Goal: Information Seeking & Learning: Find specific fact

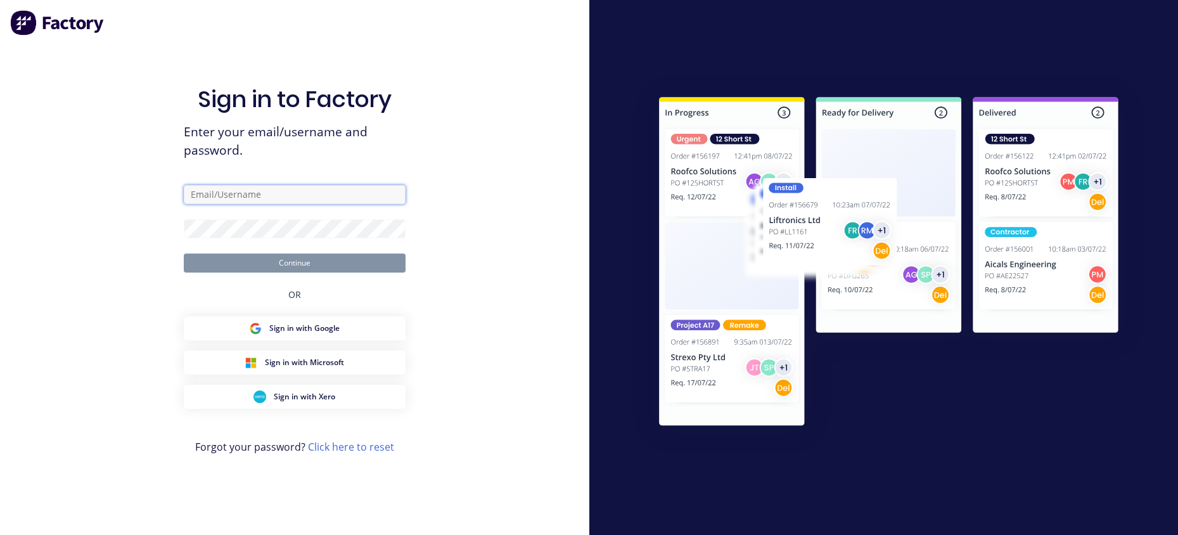
type input "oz@vvaengineering.com"
click at [469, 250] on div "Sign in to Factory Enter your email/username and password. oz@vvaengineering.co…" at bounding box center [294, 267] width 589 height 535
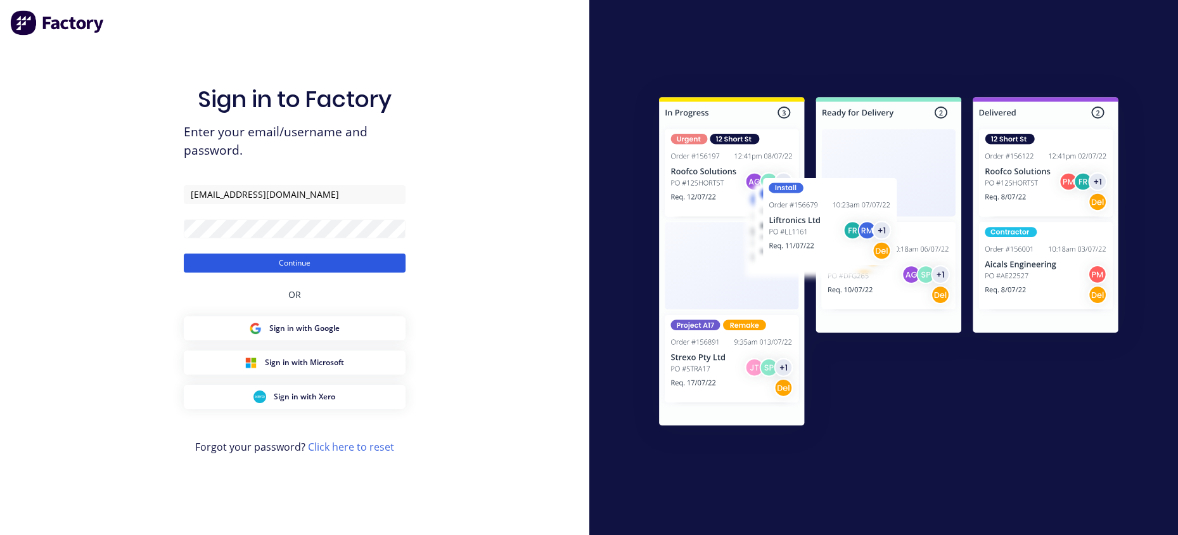
click at [313, 262] on button "Continue" at bounding box center [295, 262] width 222 height 19
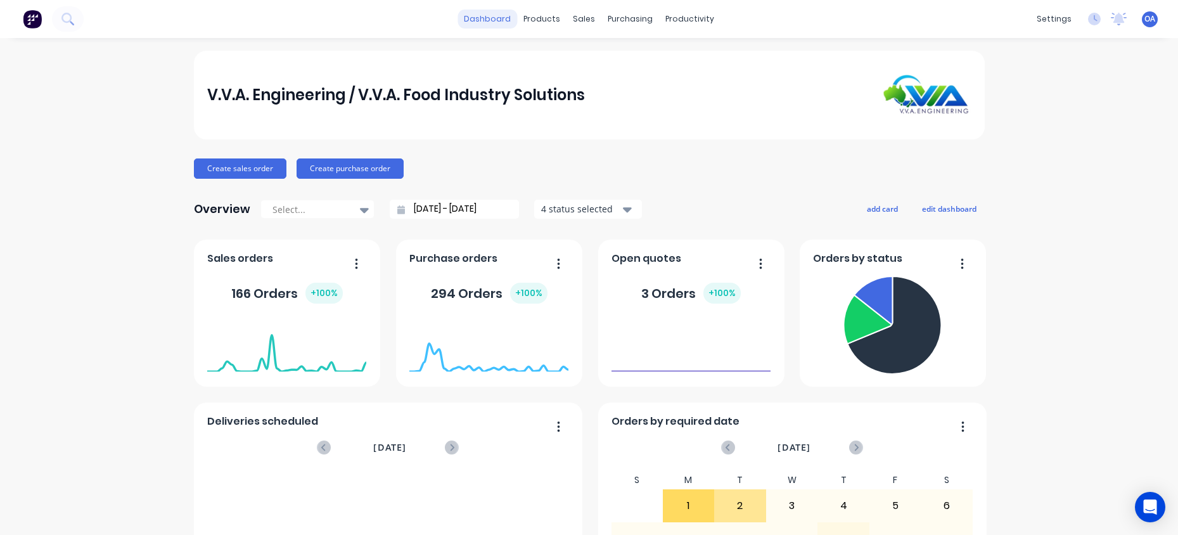
click at [479, 16] on link "dashboard" at bounding box center [487, 19] width 60 height 19
click at [584, 84] on icon at bounding box center [583, 87] width 6 height 6
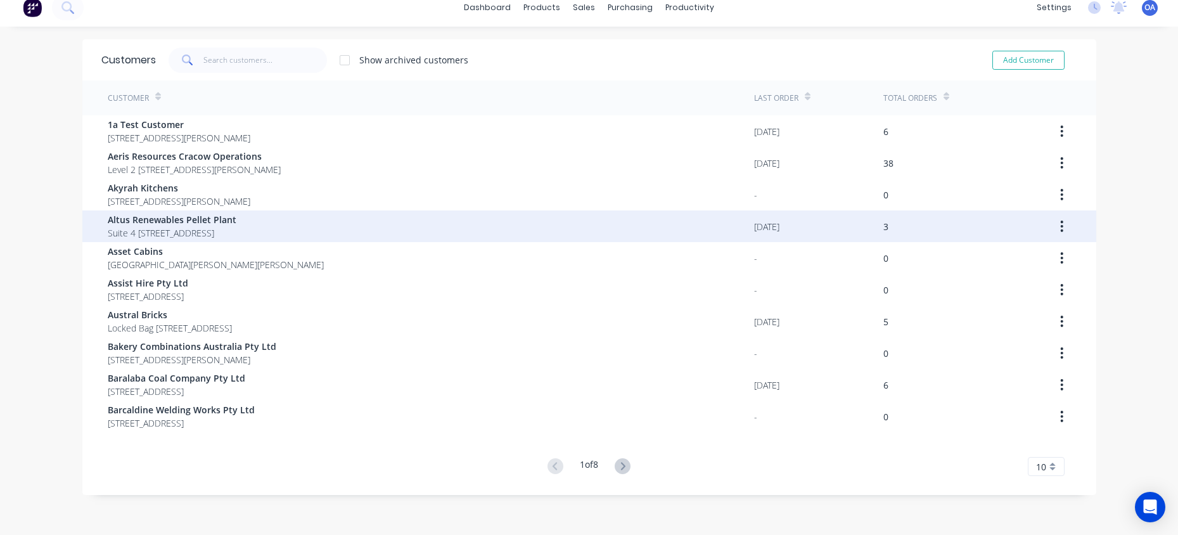
scroll to position [25, 0]
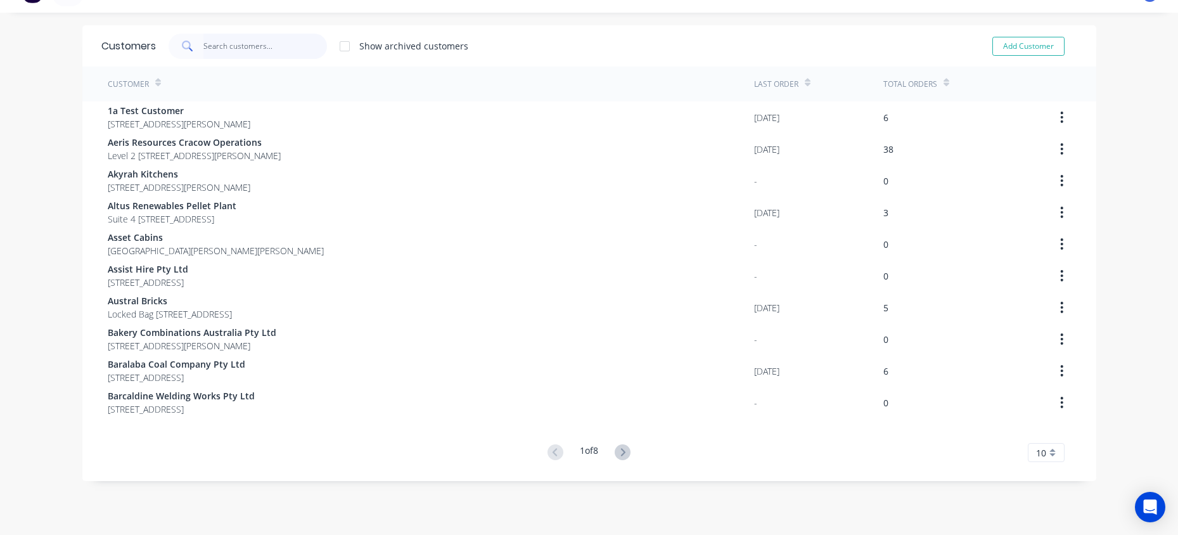
click at [203, 49] on input "text" at bounding box center [265, 46] width 124 height 25
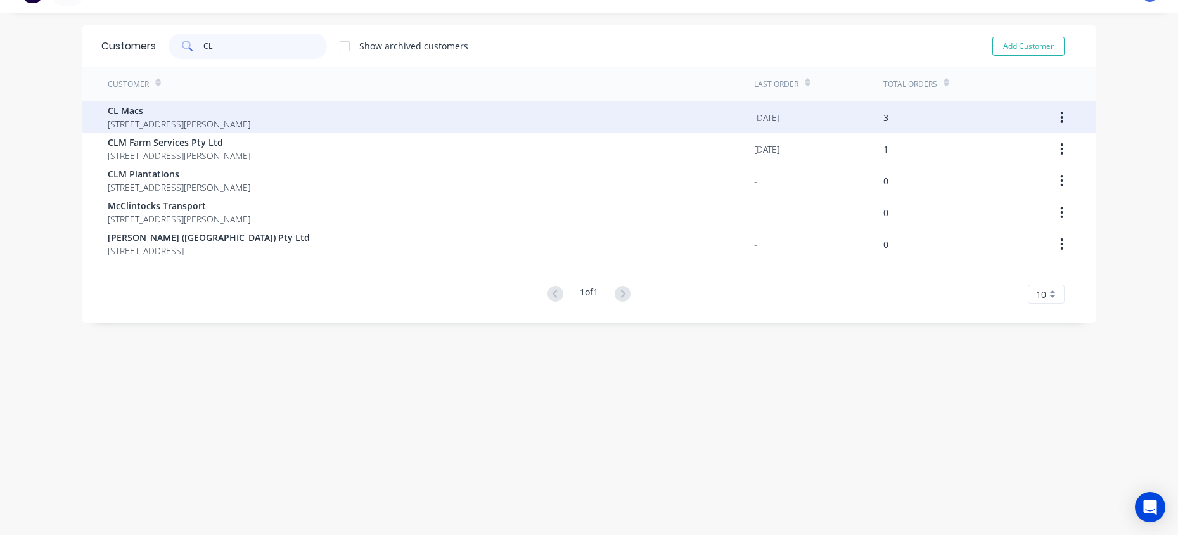
type input "CL"
click at [144, 113] on span "CL Macs" at bounding box center [179, 110] width 143 height 13
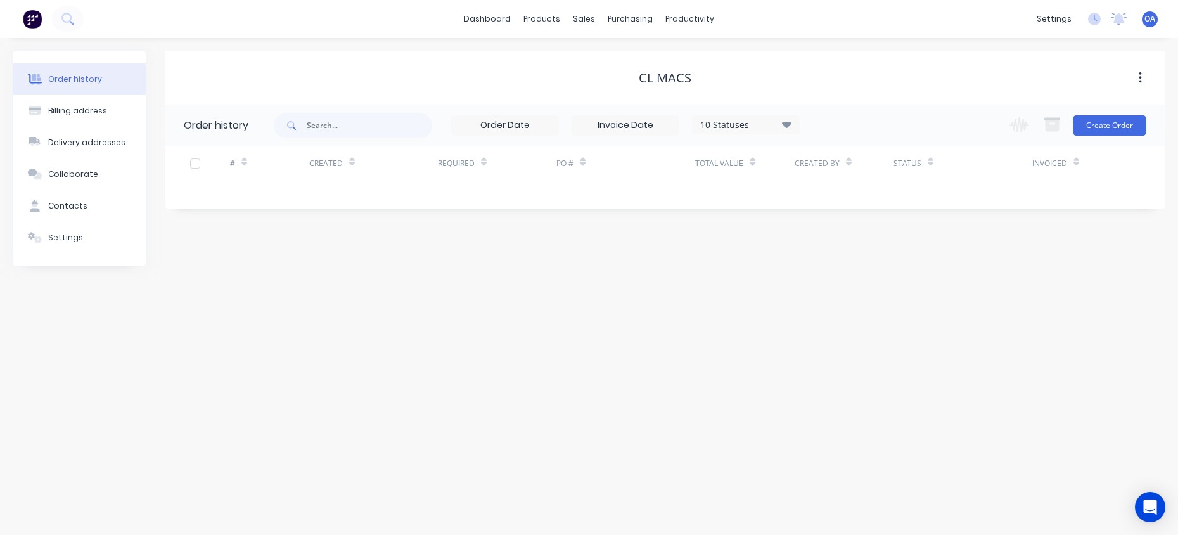
click at [784, 122] on icon at bounding box center [787, 125] width 10 height 6
click at [741, 174] on div "Invoiced" at bounding box center [772, 175] width 158 height 25
click at [535, 369] on div "Order history Billing address Delivery addresses Collaborate Contacts Settings …" at bounding box center [589, 286] width 1178 height 497
click at [359, 122] on input "text" at bounding box center [369, 125] width 125 height 25
type input "CL"
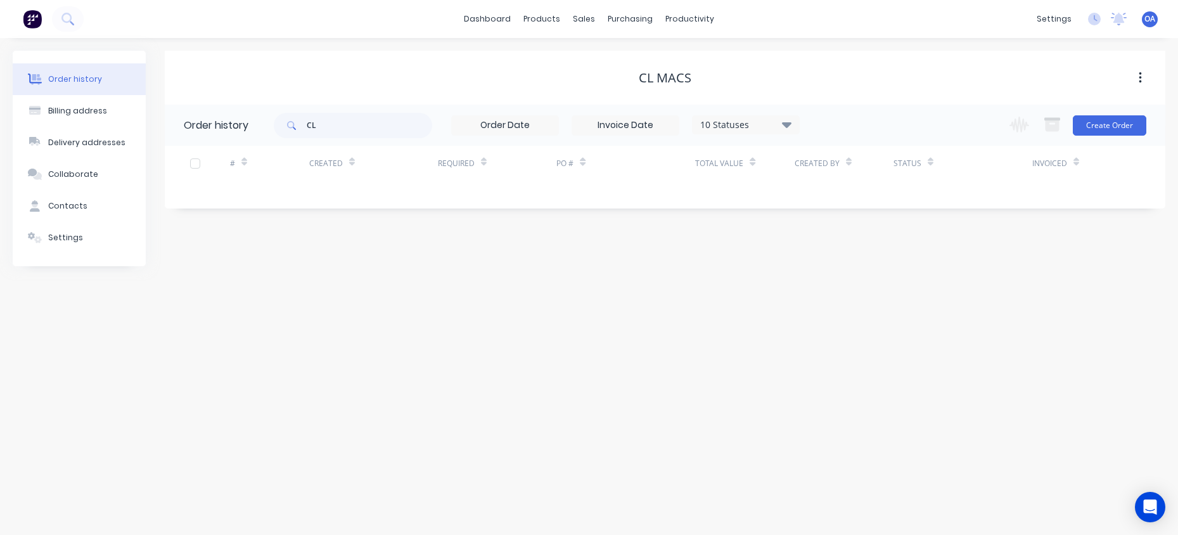
click at [291, 125] on icon at bounding box center [291, 125] width 9 height 9
click at [618, 339] on div "Order history Billing address Delivery addresses Collaborate Contacts Settings …" at bounding box center [589, 286] width 1178 height 497
click at [494, 20] on link "dashboard" at bounding box center [487, 19] width 60 height 19
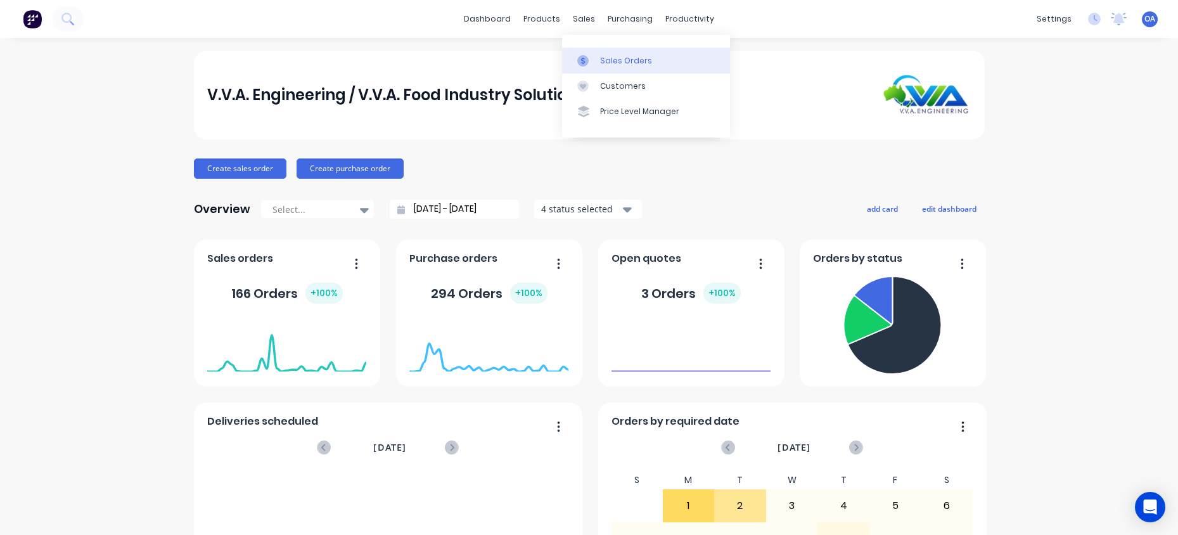
click at [614, 56] on div "Sales Orders" at bounding box center [626, 60] width 52 height 11
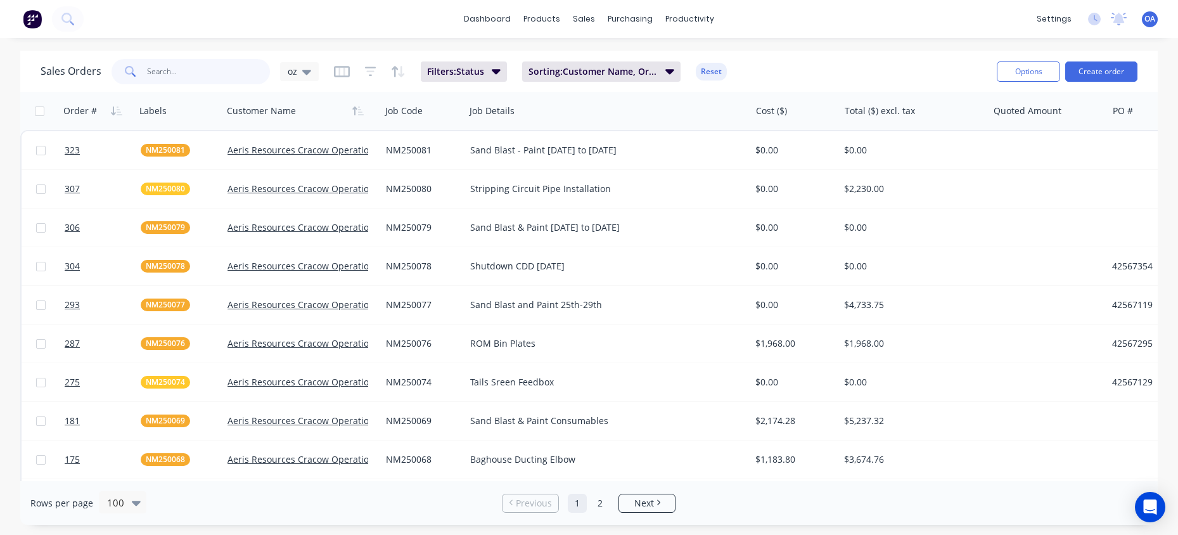
click at [172, 72] on input "text" at bounding box center [209, 71] width 124 height 25
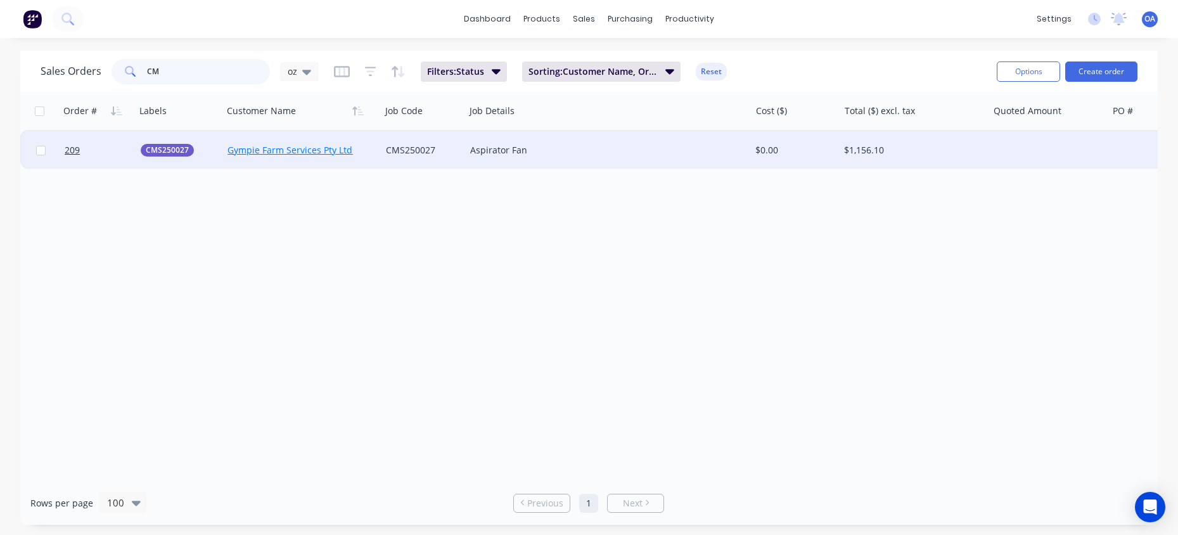
type input "CM"
click at [295, 148] on link "Gympie Farm Services Pty Ltd" at bounding box center [289, 150] width 125 height 12
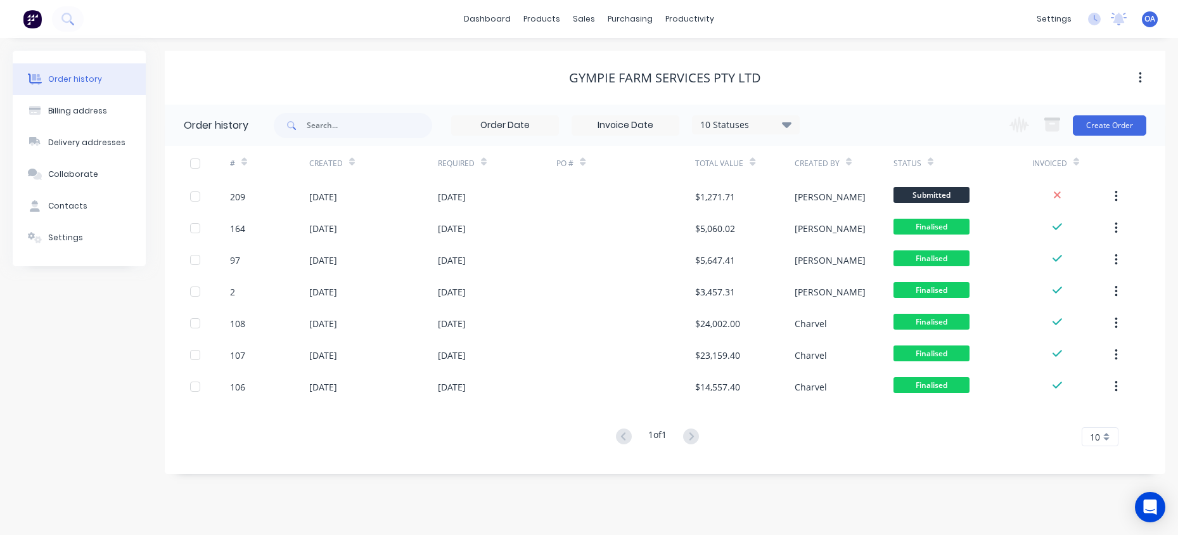
click at [344, 447] on div "# Created Required PO # Total Value Created By Status Invoiced 209 14 Aug 2025 …" at bounding box center [657, 304] width 985 height 316
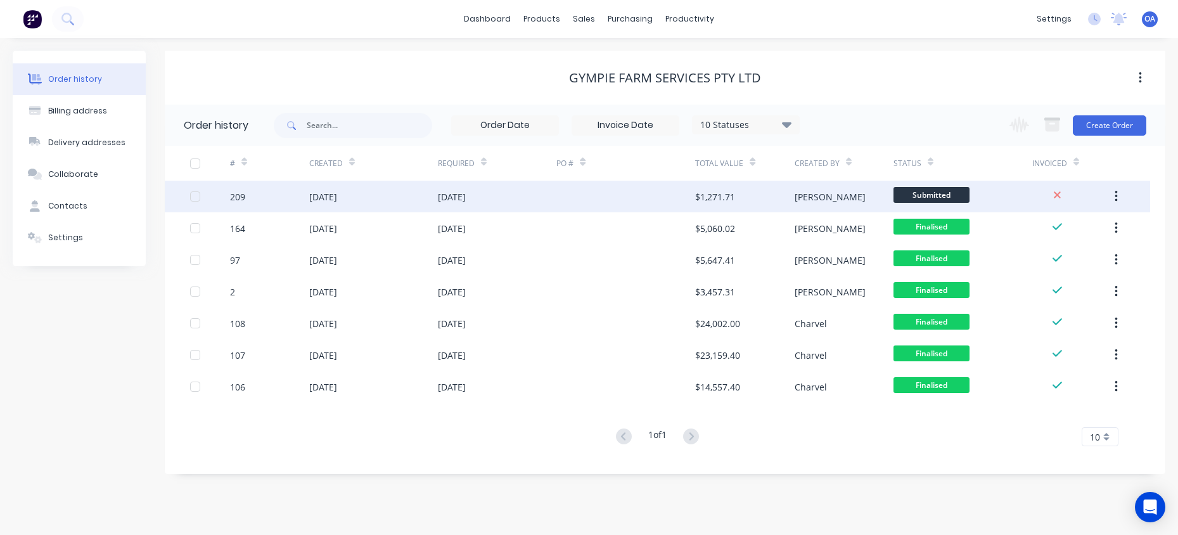
click at [337, 190] on div "14 Aug 2025" at bounding box center [323, 196] width 28 height 13
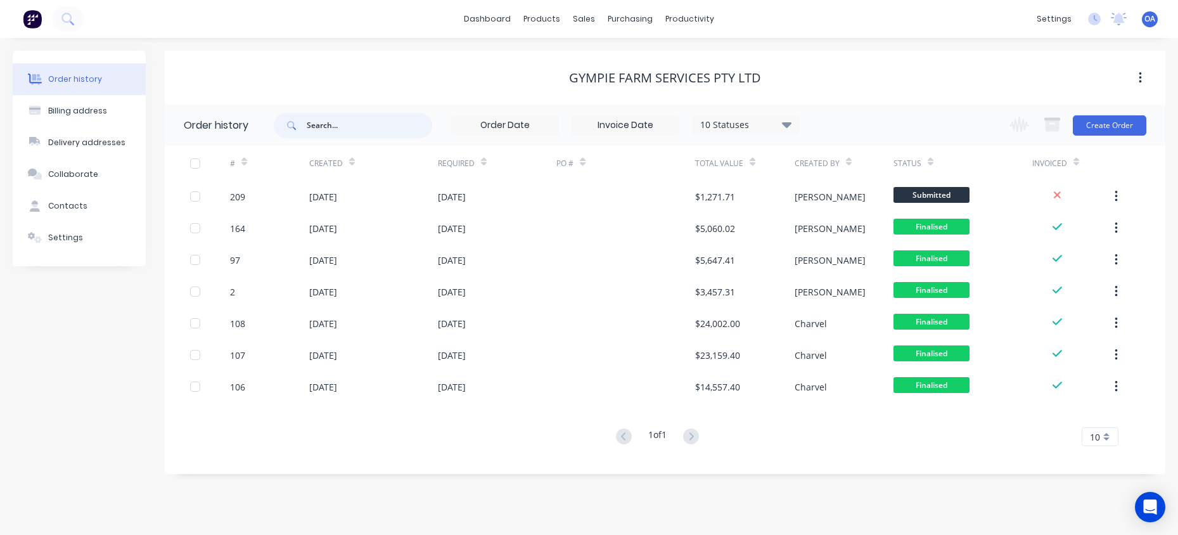
click at [358, 124] on input "text" at bounding box center [369, 125] width 125 height 25
type input "CMS25"
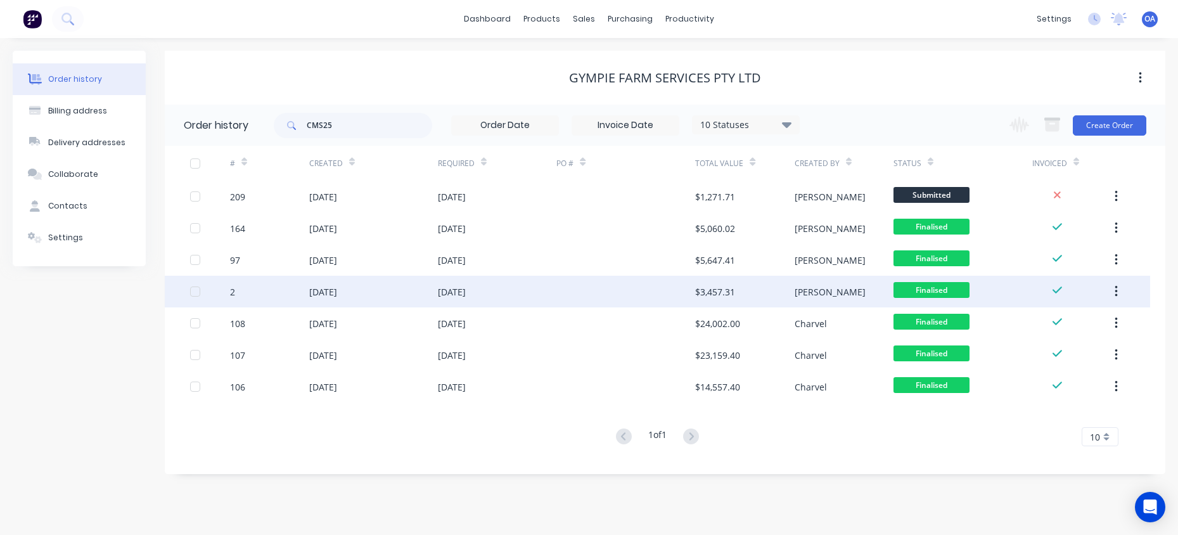
click at [300, 290] on div "2" at bounding box center [269, 292] width 79 height 32
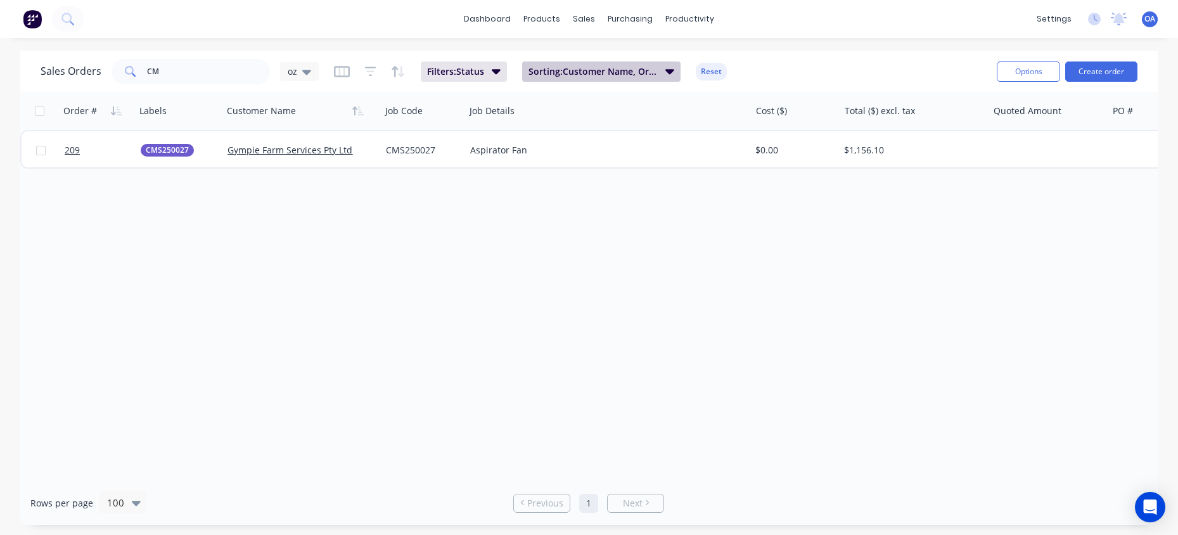
click at [606, 68] on span "Sorting: Customer Name, Order #" at bounding box center [592, 71] width 129 height 13
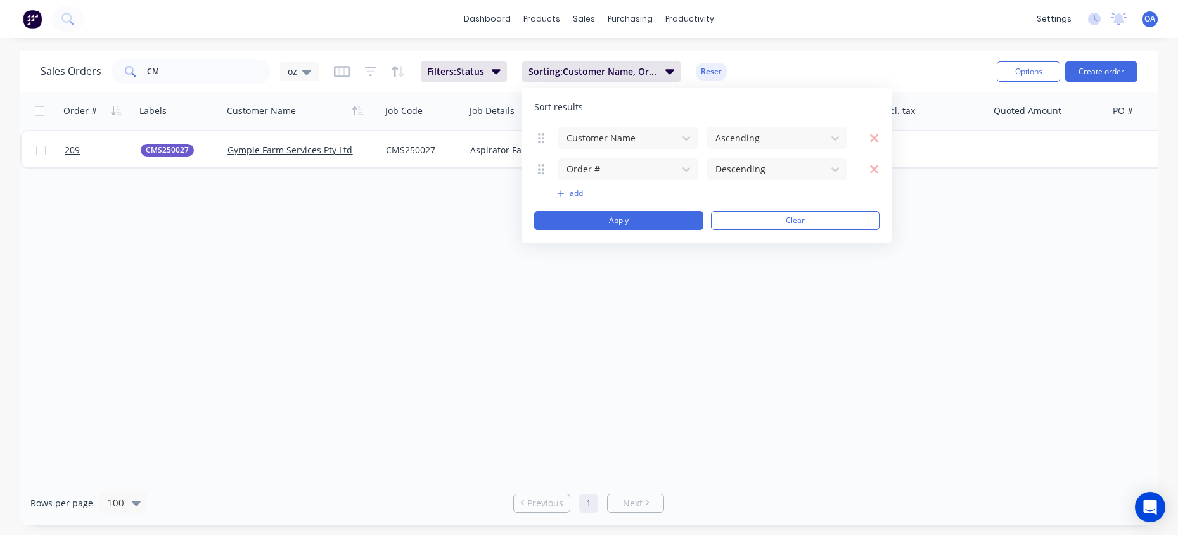
click at [355, 302] on div "Order # Labels Customer Name Job Code Job Details Cost ($) Total ($) excl. tax …" at bounding box center [588, 286] width 1137 height 389
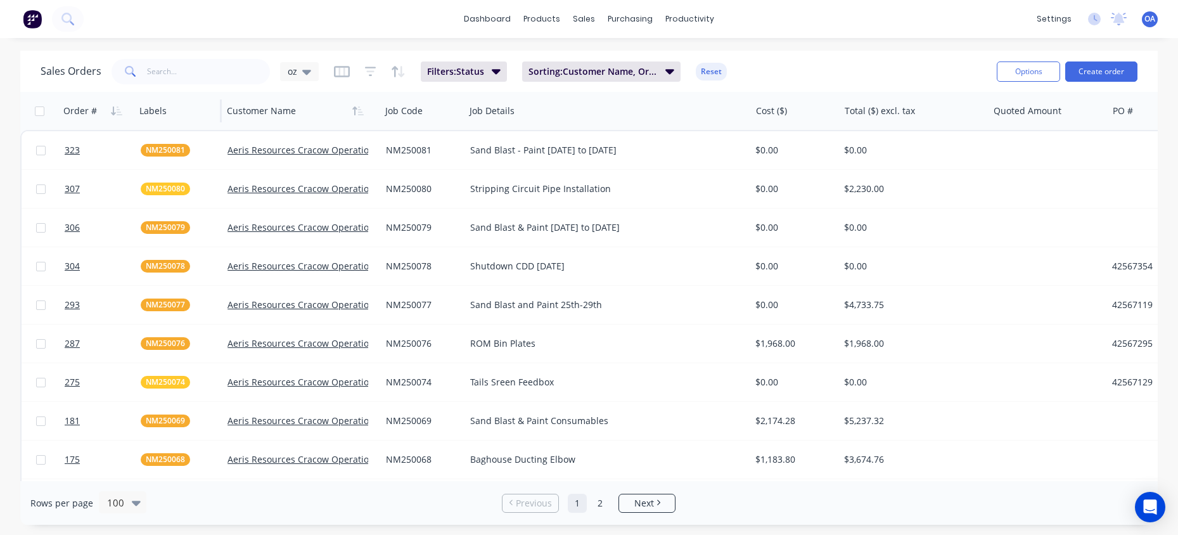
click at [156, 117] on div at bounding box center [175, 110] width 73 height 25
click at [193, 115] on div at bounding box center [175, 110] width 73 height 25
click at [110, 107] on button "button" at bounding box center [116, 110] width 19 height 19
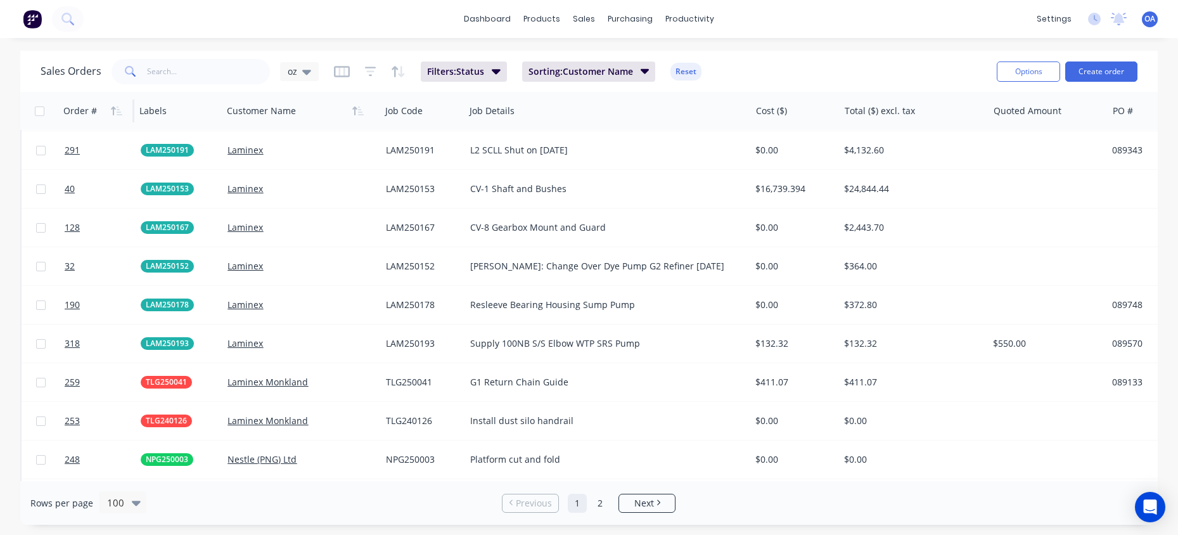
scroll to position [2028, 0]
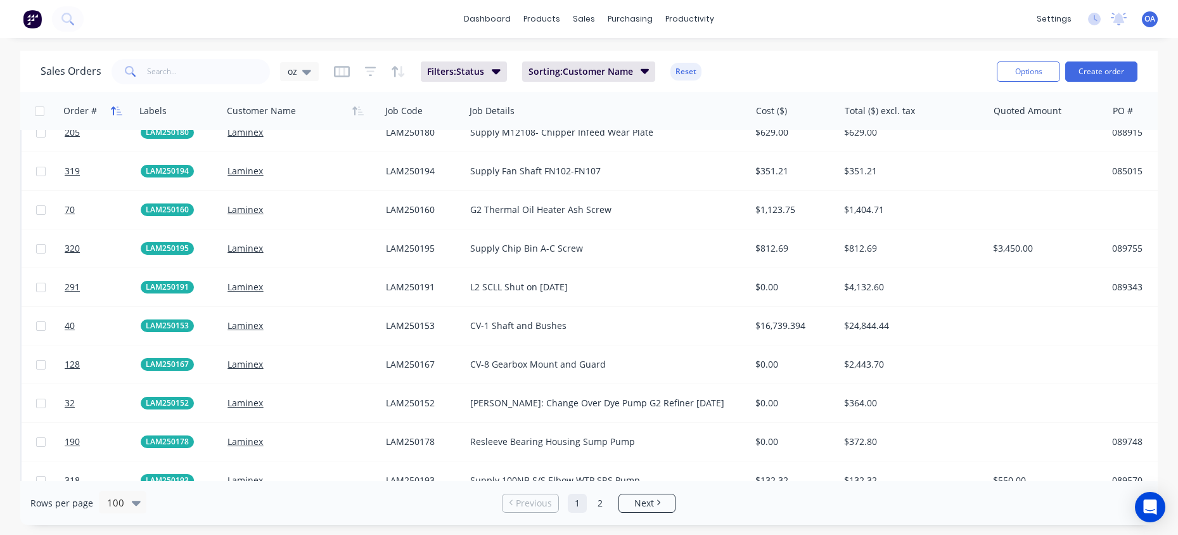
click at [114, 105] on button "button" at bounding box center [116, 110] width 19 height 19
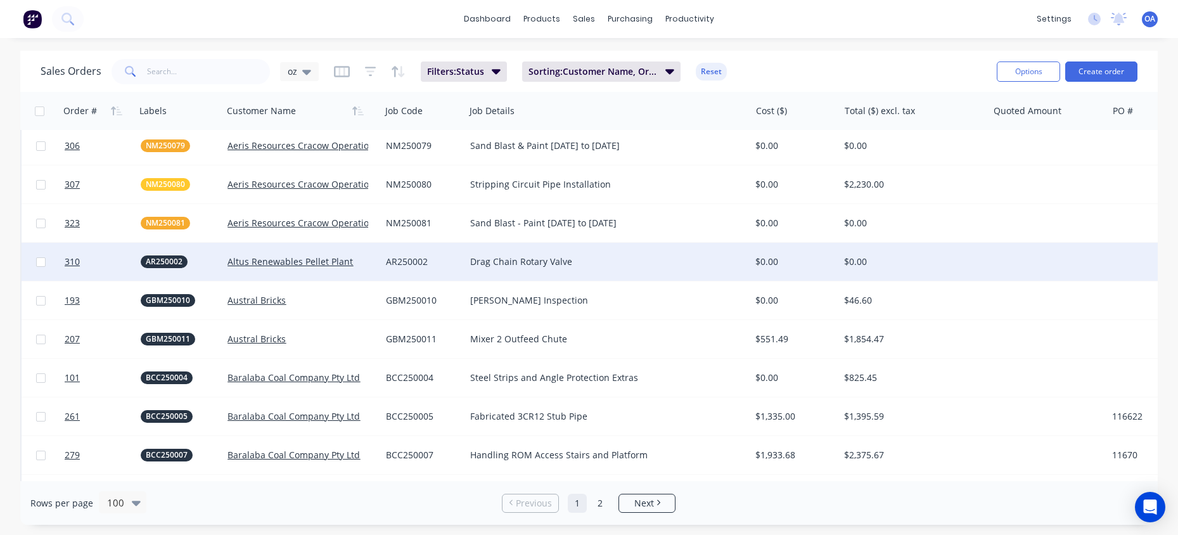
scroll to position [0, 0]
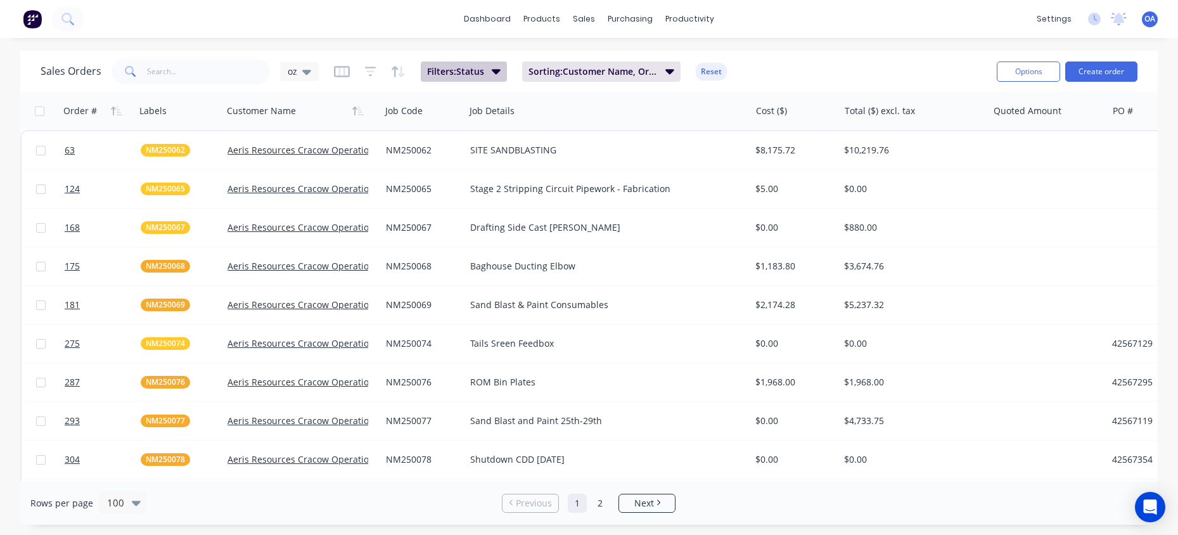
click at [481, 63] on button "Filters: Status" at bounding box center [464, 71] width 86 height 20
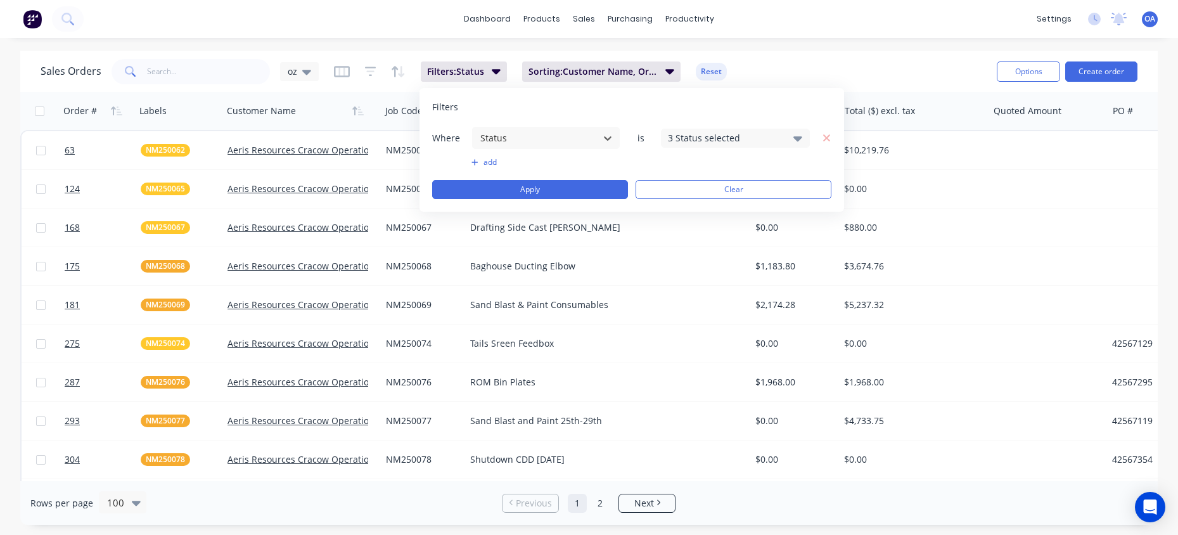
click at [840, 63] on div "Sales Orders oz Filters: Status Sorting: Customer Name, Order # Reset" at bounding box center [514, 71] width 946 height 31
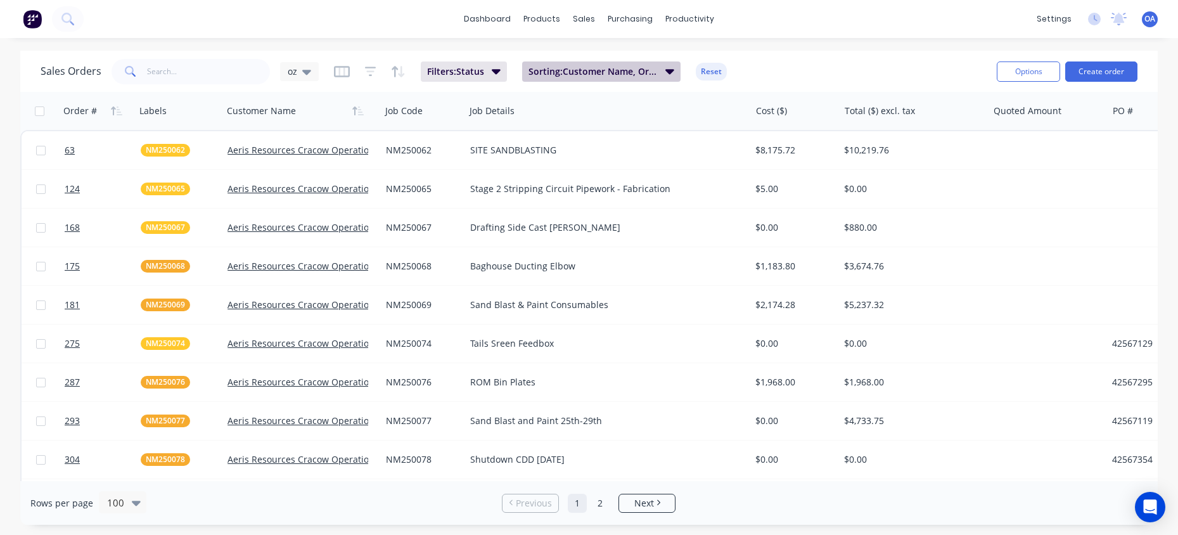
click at [594, 68] on span "Sorting: Customer Name, Order #" at bounding box center [592, 71] width 129 height 13
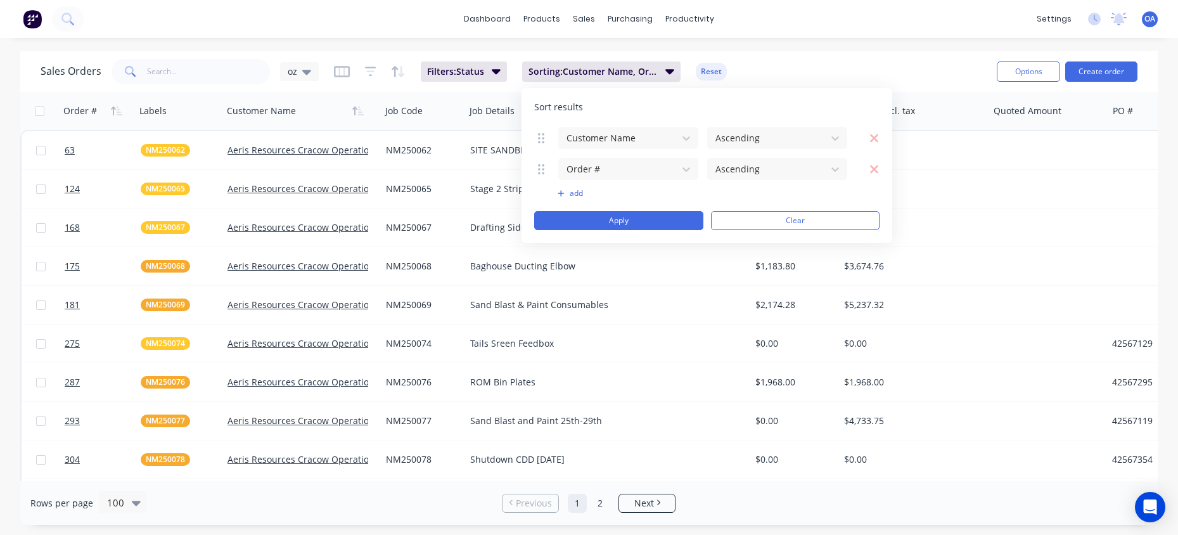
click at [795, 50] on div "dashboard products sales purchasing productivity dashboard products Product Cat…" at bounding box center [589, 267] width 1178 height 535
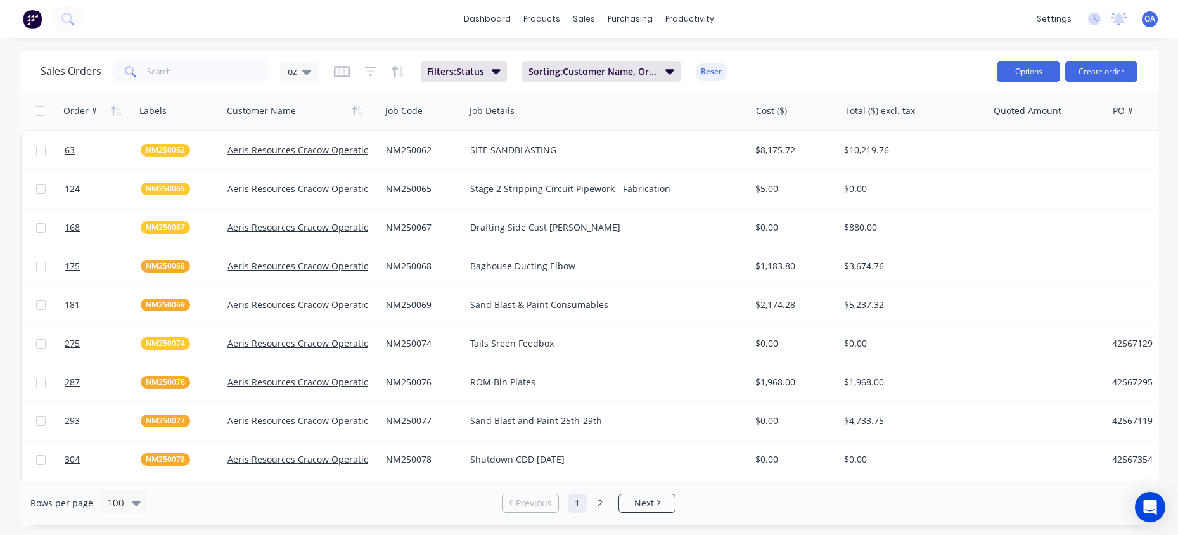
click at [1040, 73] on button "Options" at bounding box center [1028, 71] width 63 height 20
click at [900, 65] on div "Sales Orders oz Filters: Status Sorting: Customer Name, Order # Reset" at bounding box center [514, 71] width 946 height 31
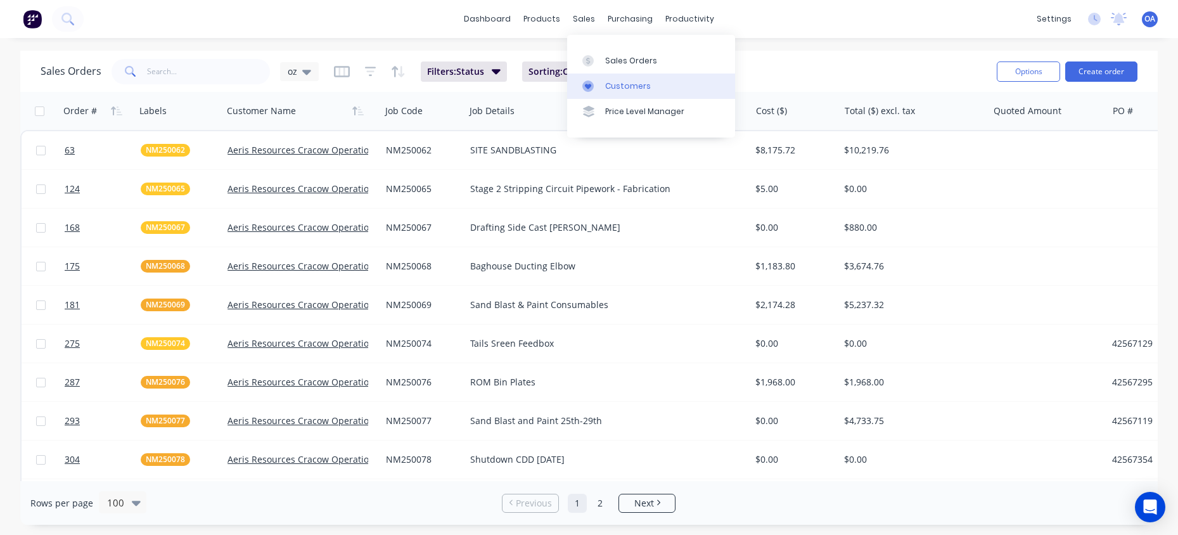
click at [617, 81] on div "Customers" at bounding box center [628, 85] width 46 height 11
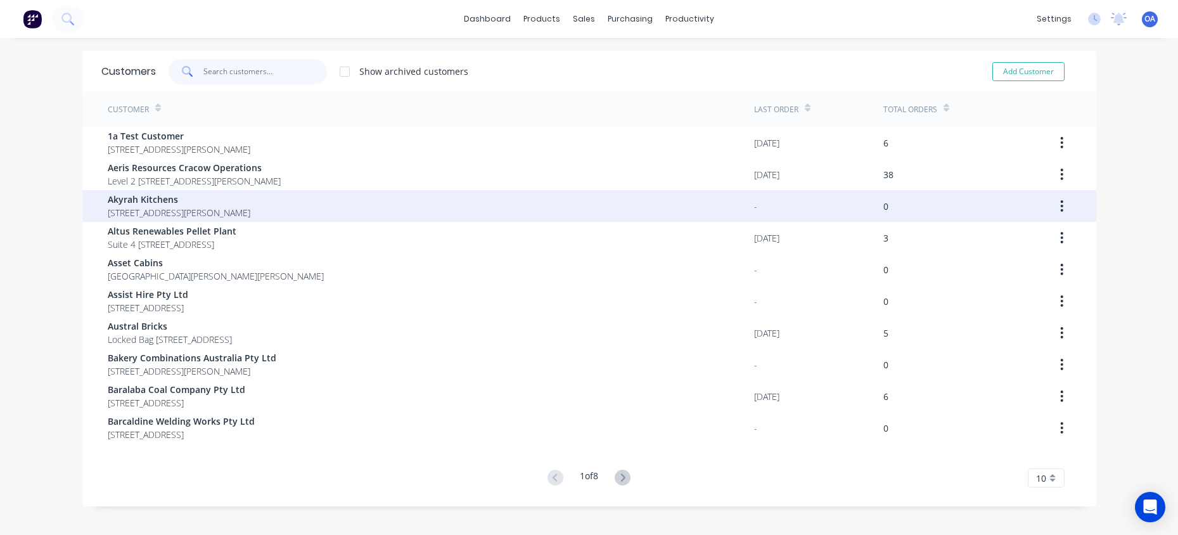
click at [213, 71] on input "text" at bounding box center [265, 71] width 124 height 25
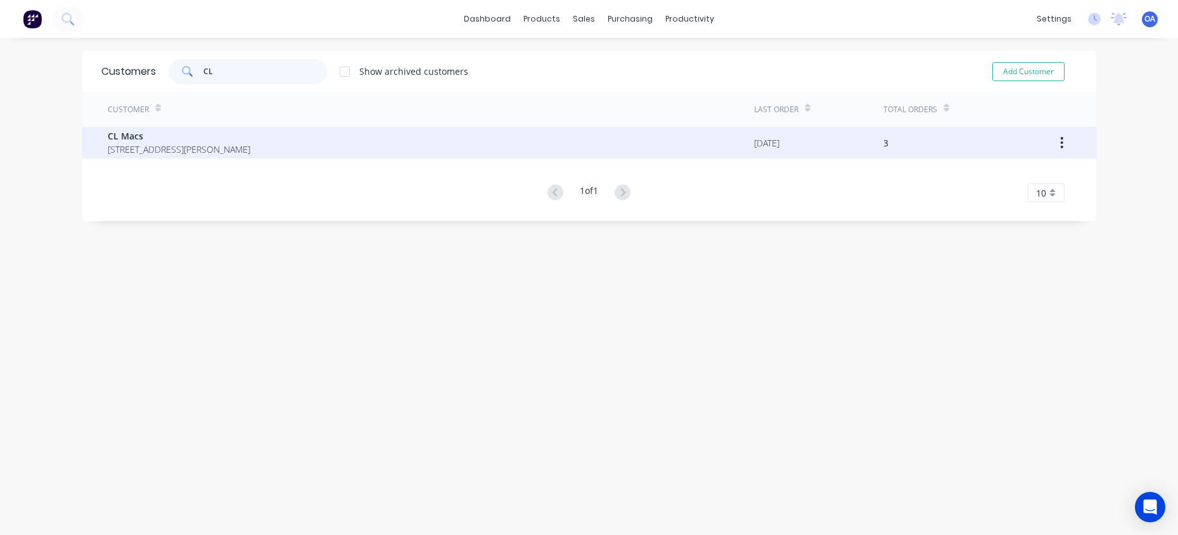
type input "CL"
click at [161, 137] on span "CL Macs" at bounding box center [179, 135] width 143 height 13
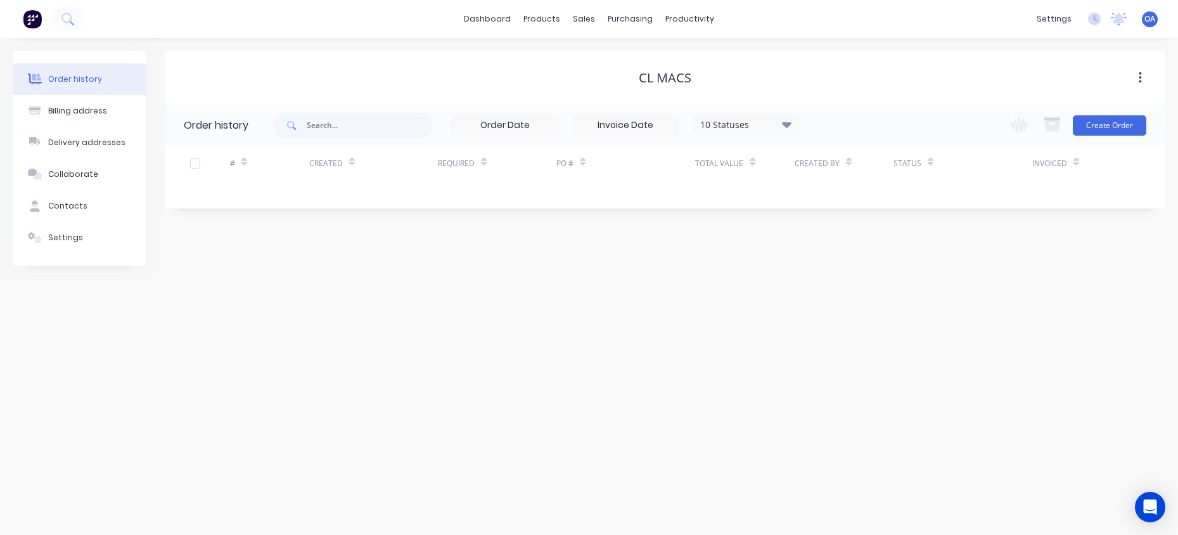
click at [195, 164] on div at bounding box center [194, 163] width 25 height 25
click at [243, 166] on icon at bounding box center [244, 162] width 6 height 10
click at [362, 129] on input "text" at bounding box center [369, 125] width 125 height 25
click at [322, 252] on div "CL Macs Order history 10 Statuses Invoice Status Invoiced Not Invoiced Partial …" at bounding box center [665, 158] width 1000 height 215
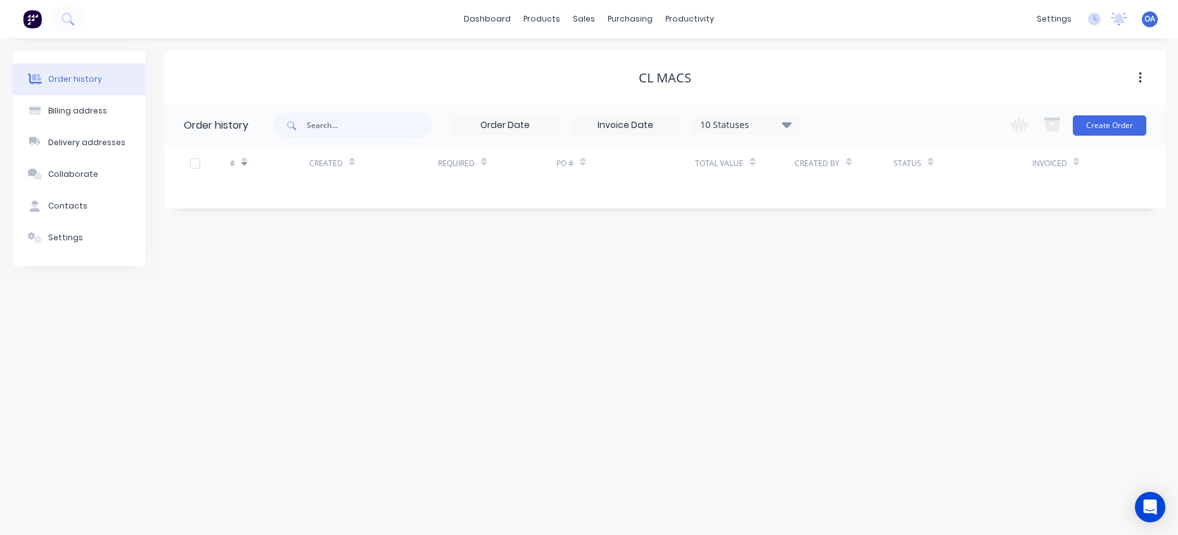
click at [75, 72] on button "Order history" at bounding box center [79, 79] width 133 height 32
click at [84, 235] on button "Settings" at bounding box center [79, 238] width 133 height 32
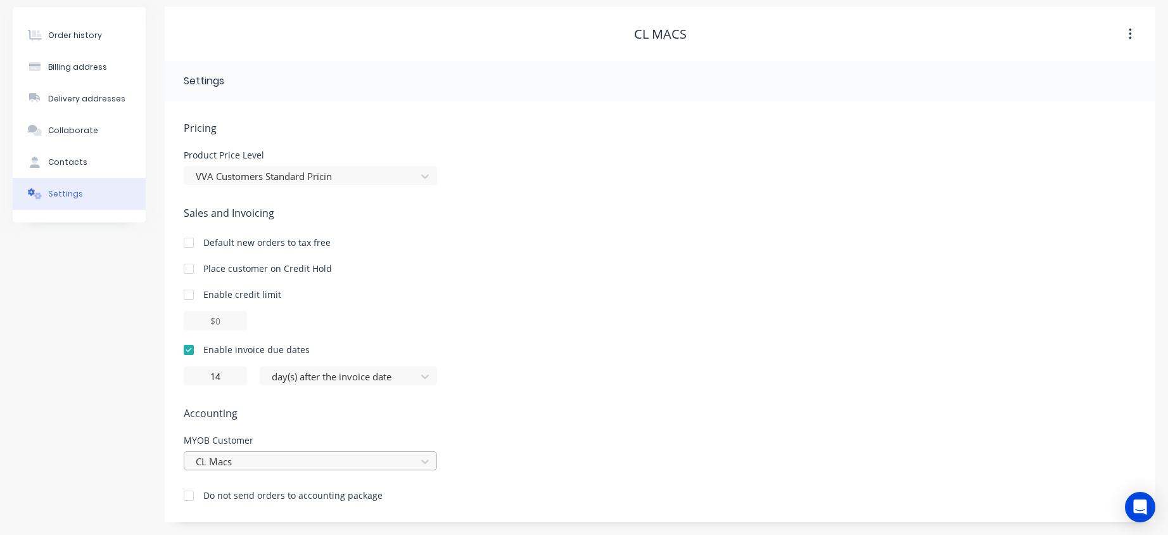
scroll to position [174, 0]
click at [274, 460] on div "CL Macs" at bounding box center [310, 460] width 253 height 19
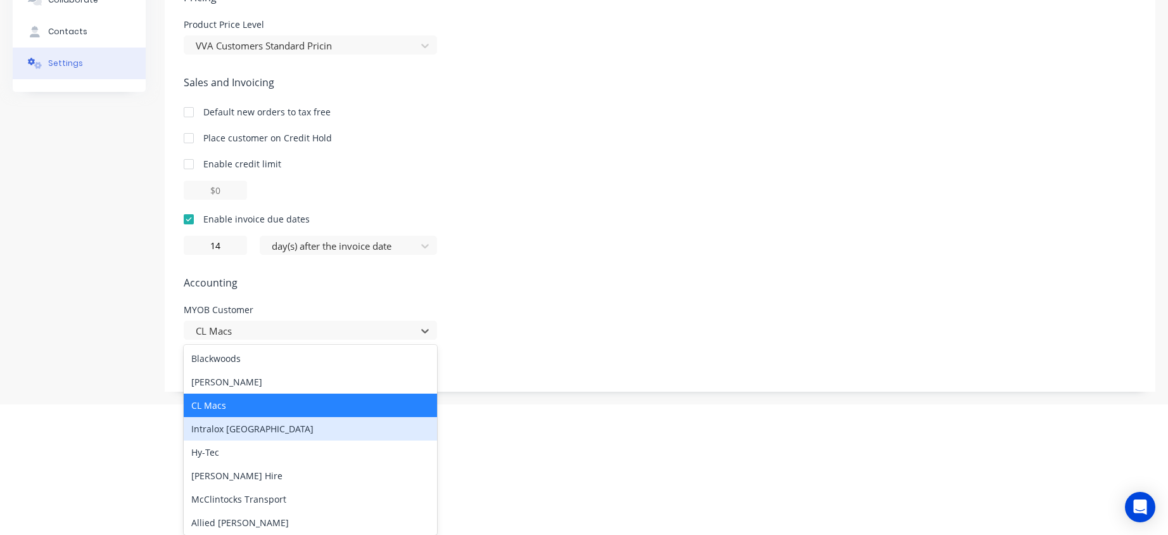
scroll to position [2154, 0]
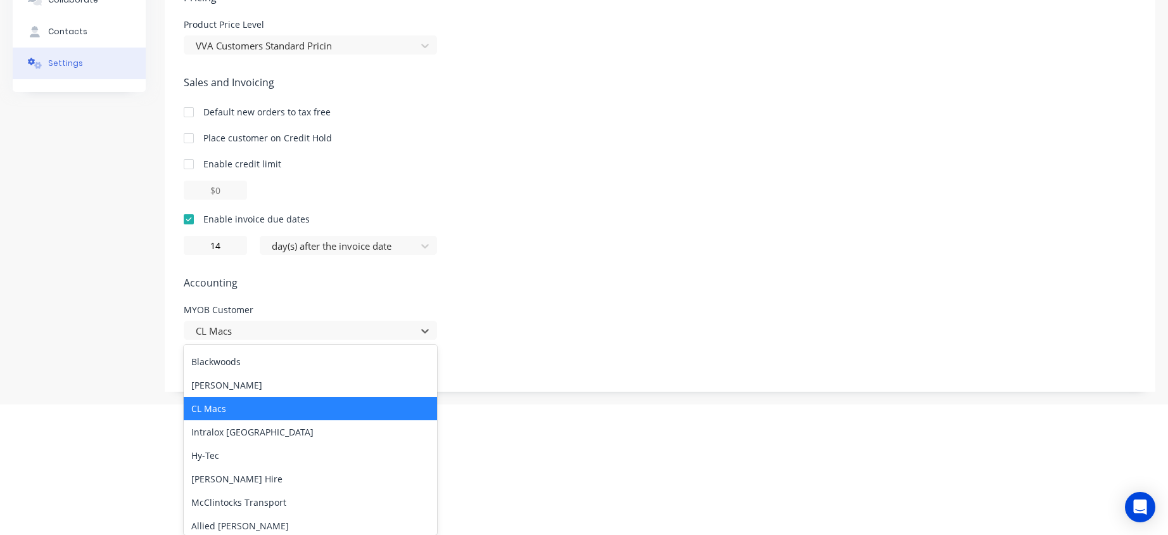
click at [220, 407] on div "CL Macs" at bounding box center [310, 408] width 253 height 23
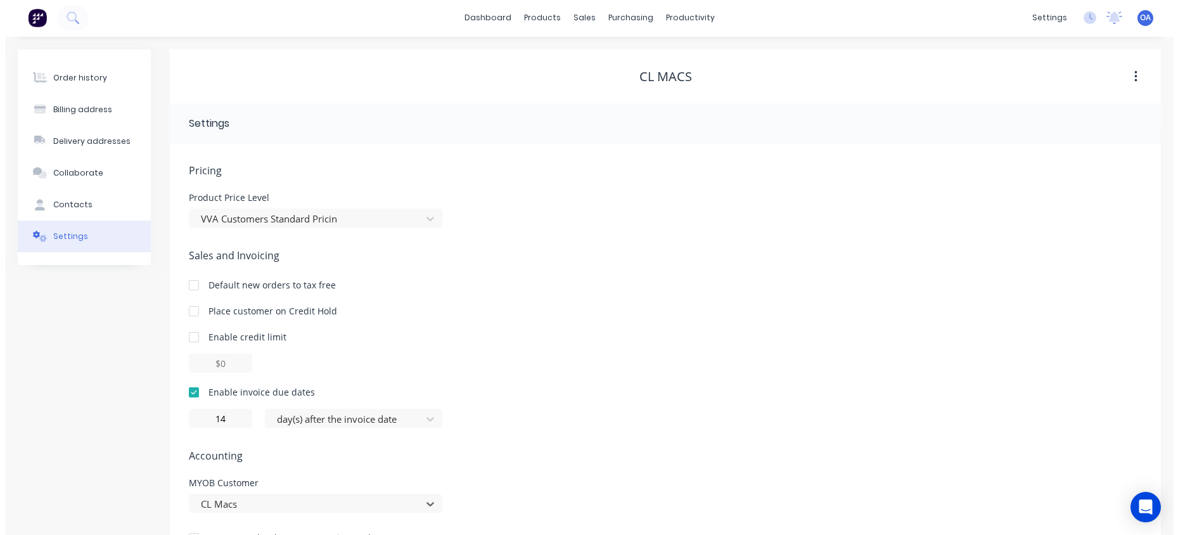
scroll to position [0, 0]
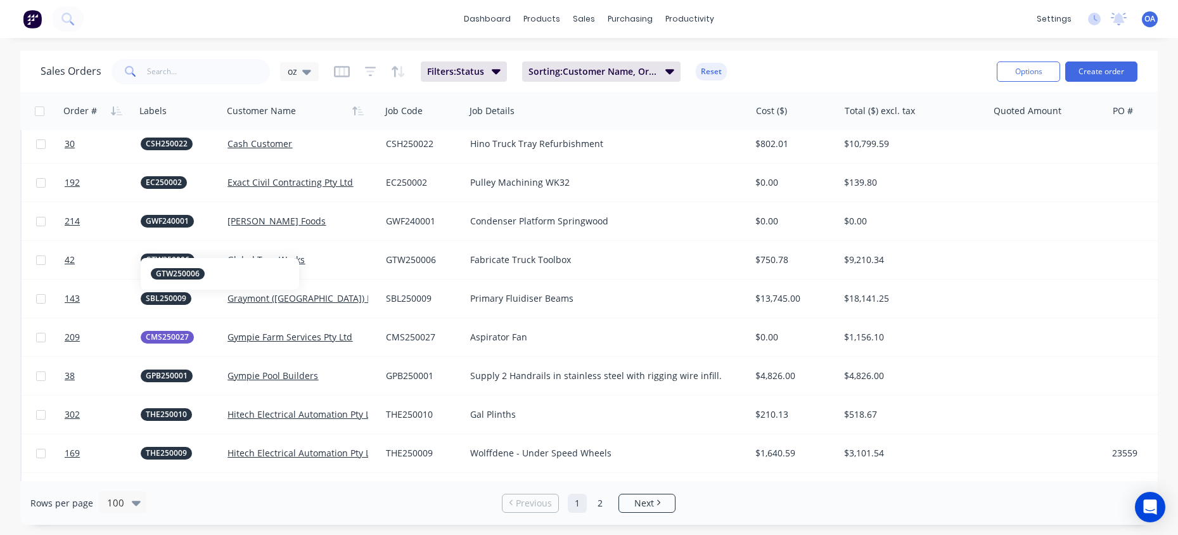
scroll to position [950, 0]
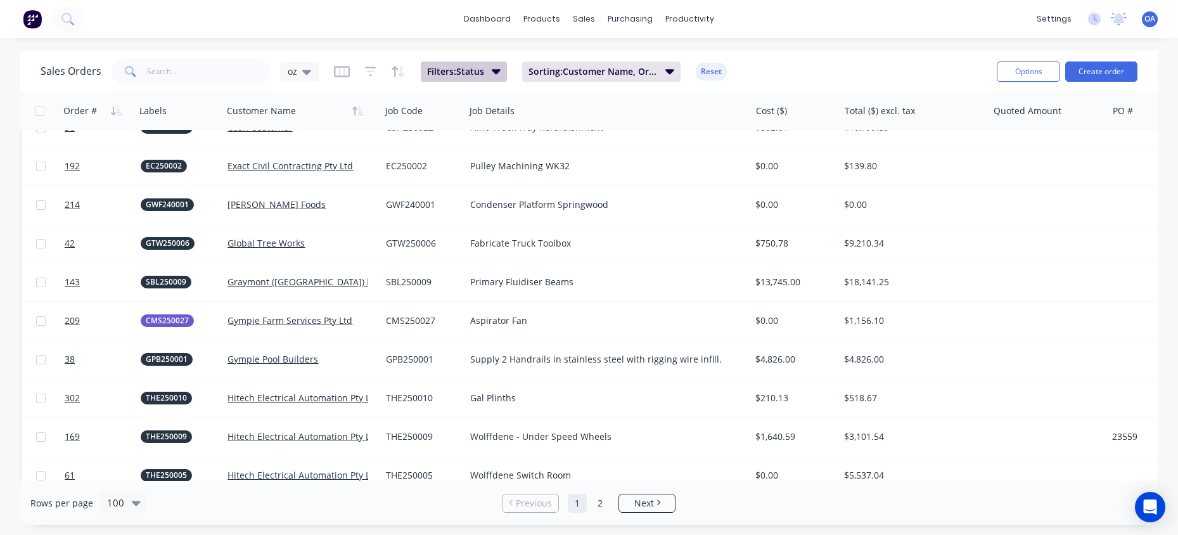
click at [494, 65] on icon "button" at bounding box center [496, 71] width 9 height 14
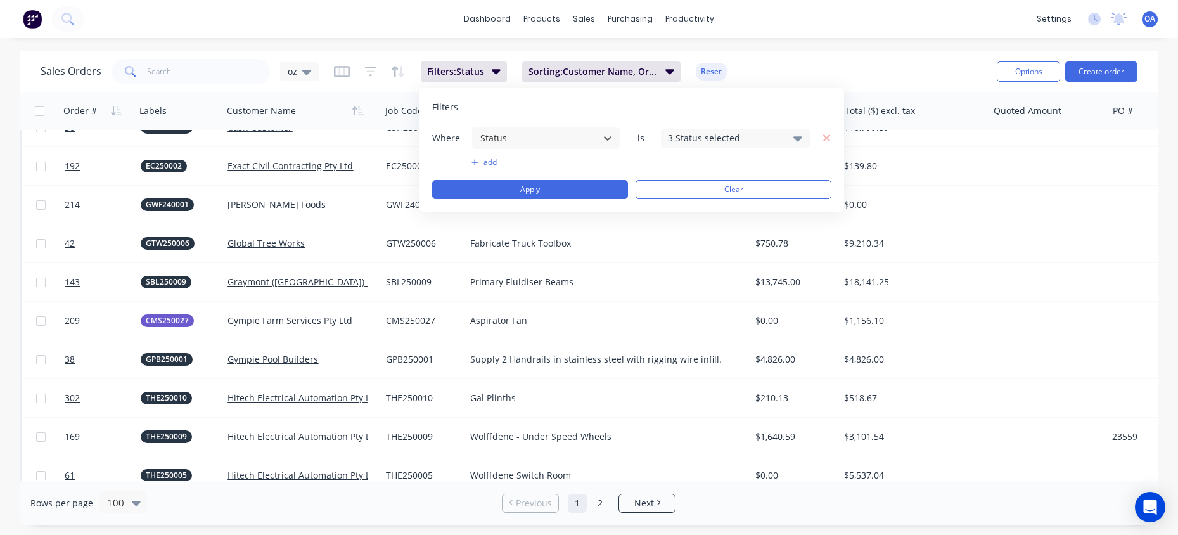
click at [793, 132] on icon at bounding box center [797, 138] width 9 height 14
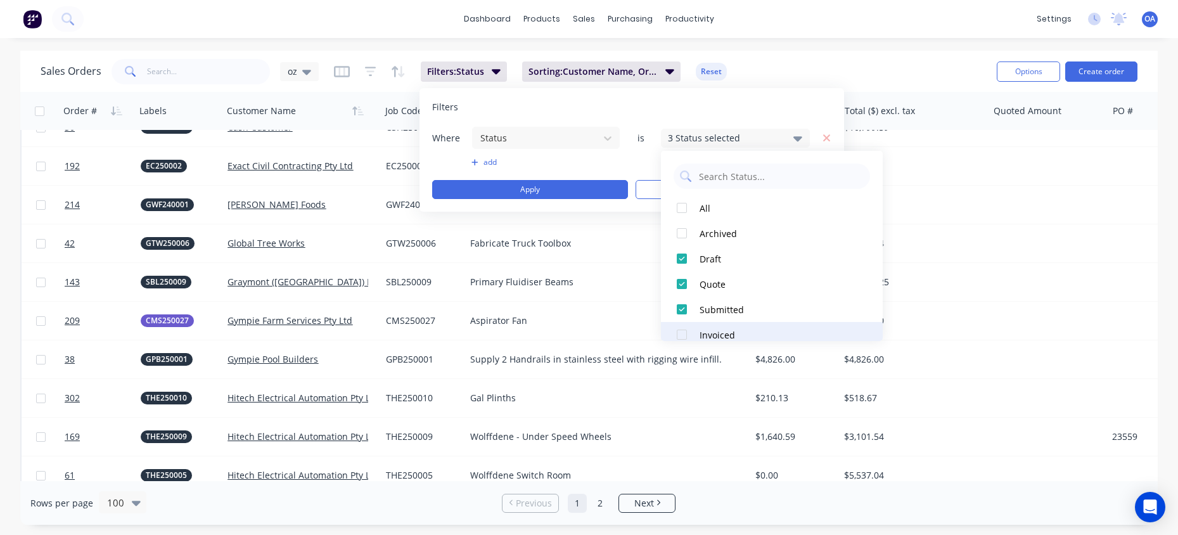
click at [685, 335] on div at bounding box center [681, 334] width 25 height 25
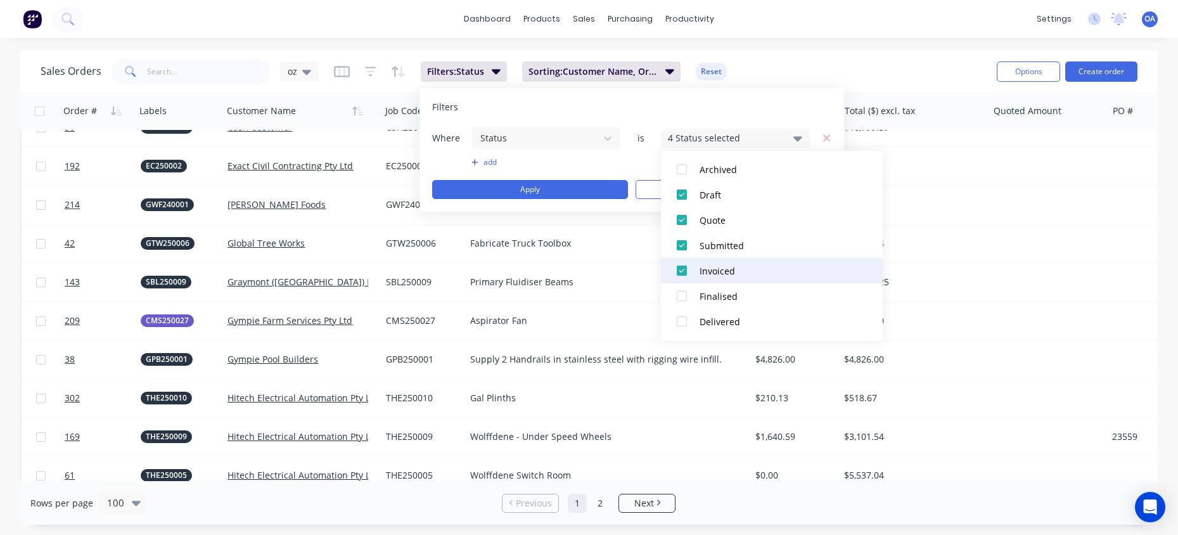
scroll to position [89, 0]
click at [681, 269] on div at bounding box center [681, 271] width 25 height 25
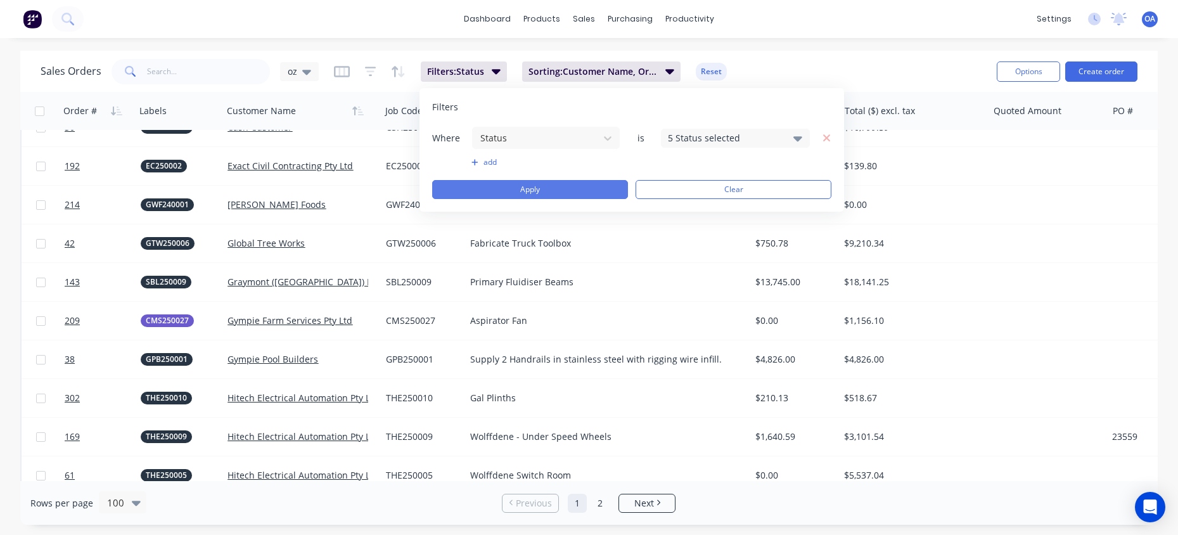
click at [553, 183] on button "Apply" at bounding box center [530, 189] width 196 height 19
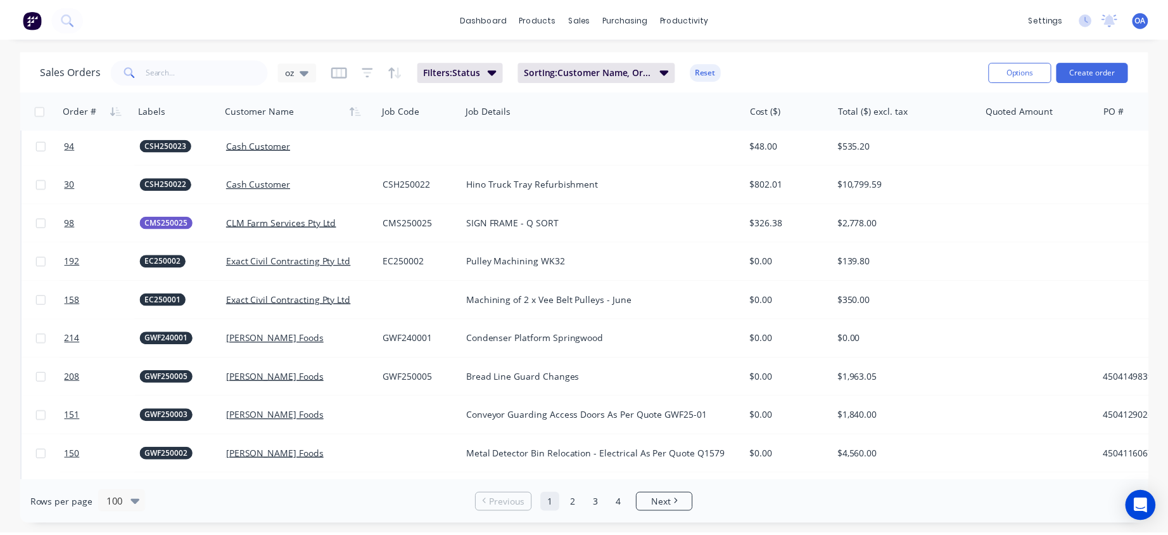
scroll to position [2028, 0]
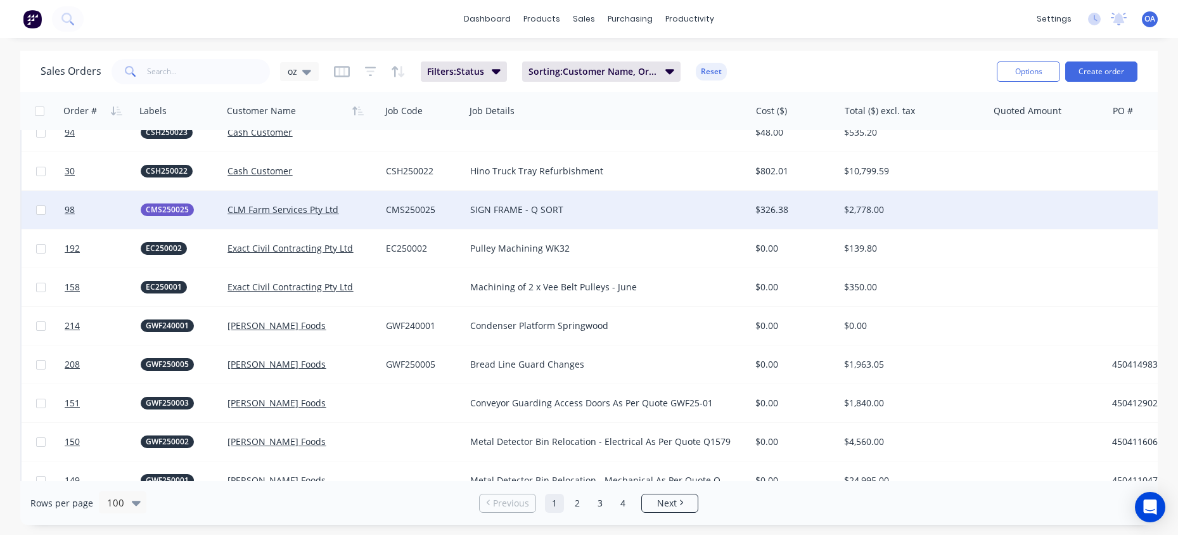
click at [238, 203] on div "CLM Farm Services Pty Ltd" at bounding box center [301, 210] width 158 height 38
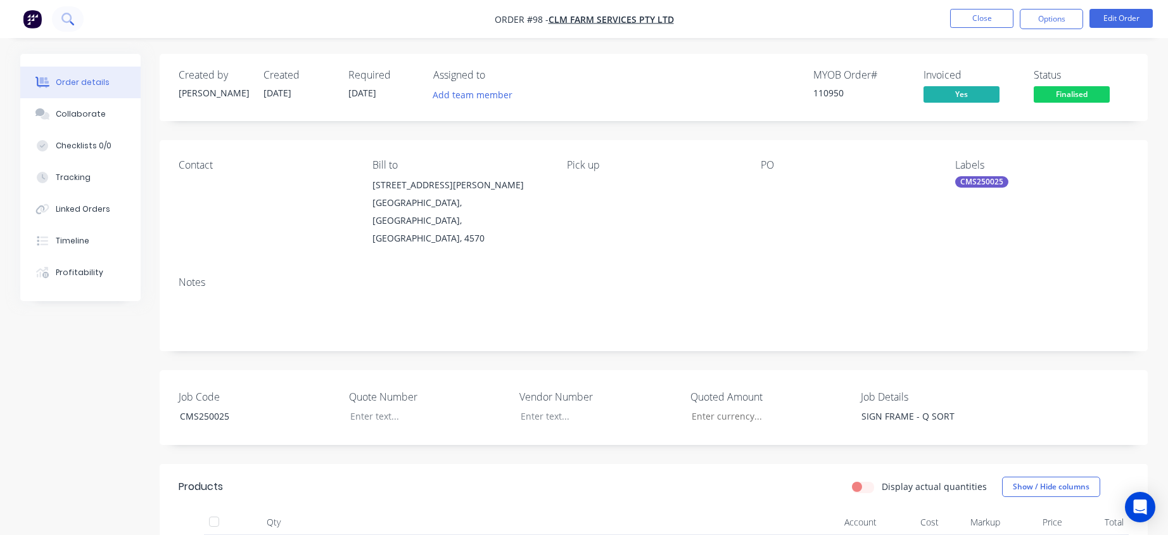
click at [63, 15] on icon at bounding box center [66, 18] width 10 height 10
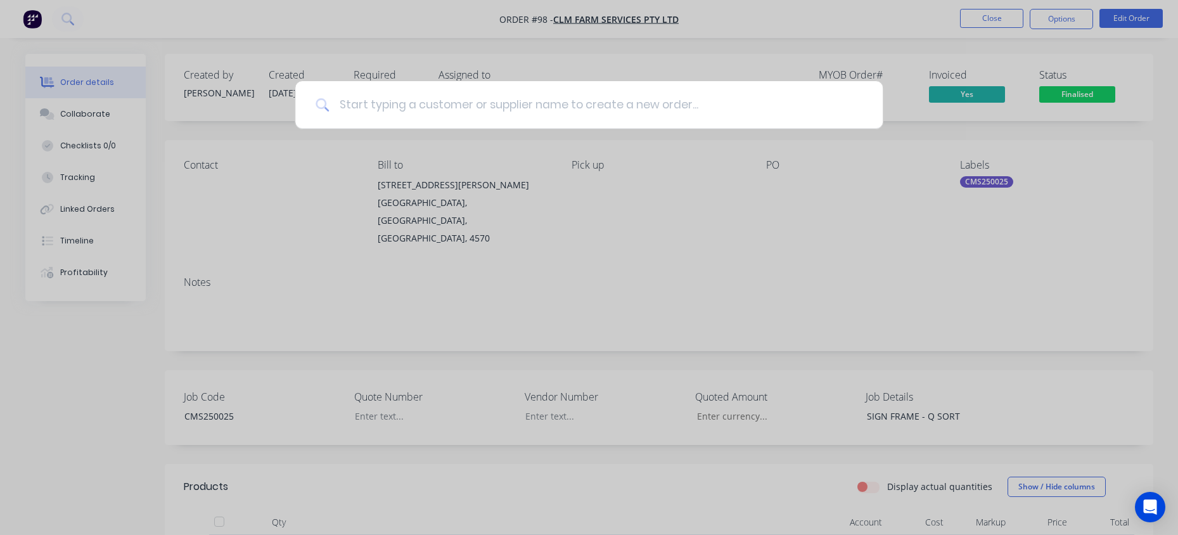
click at [453, 104] on input at bounding box center [595, 105] width 533 height 48
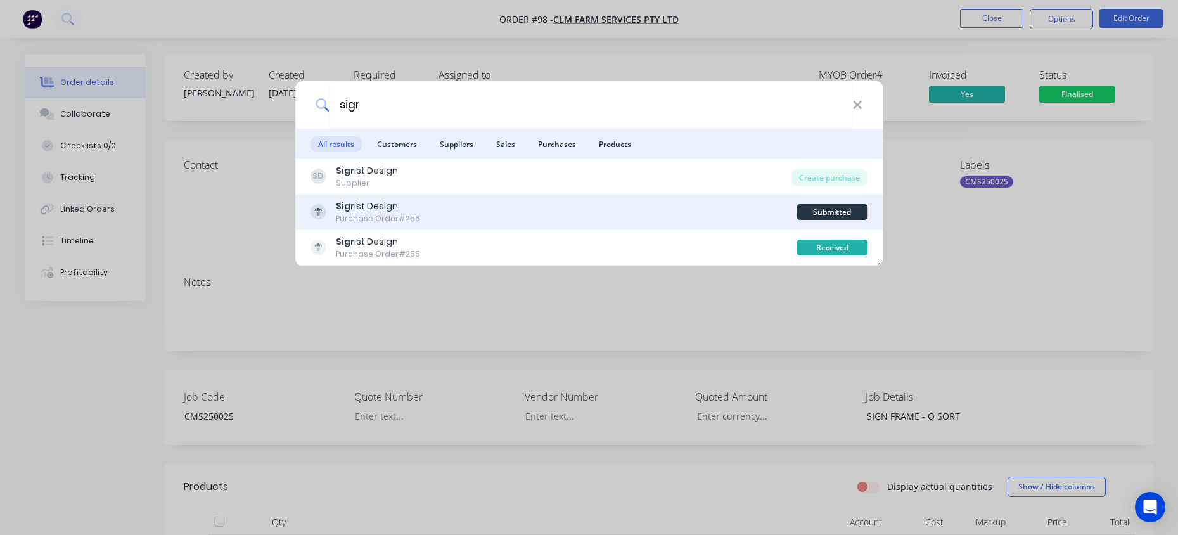
type input "sigr"
click at [385, 210] on div "Sigr ist Design" at bounding box center [378, 206] width 84 height 13
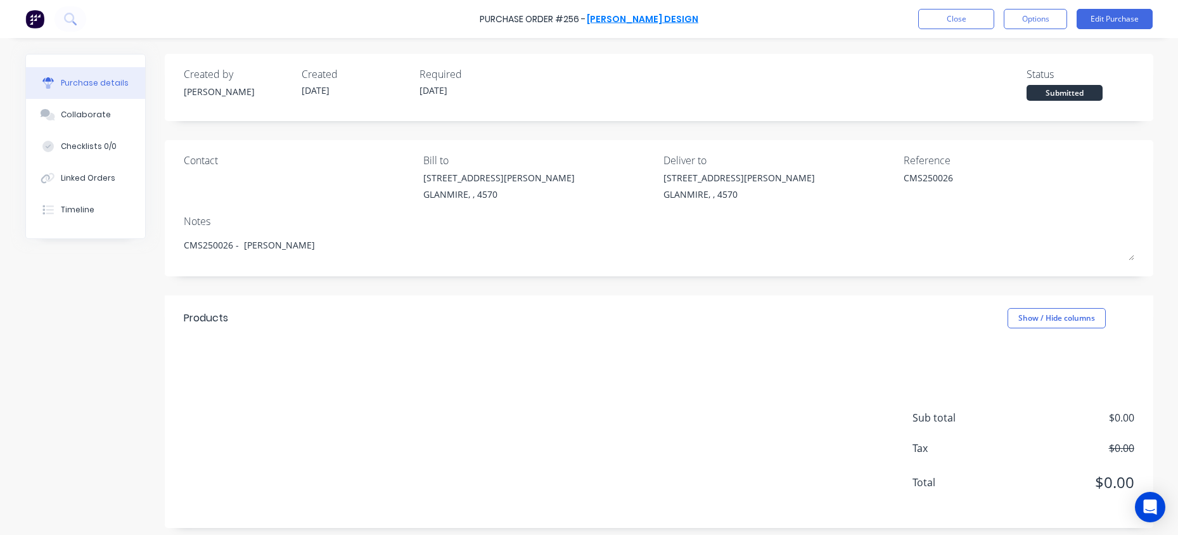
click at [633, 16] on link "[PERSON_NAME] Design" at bounding box center [643, 19] width 112 height 13
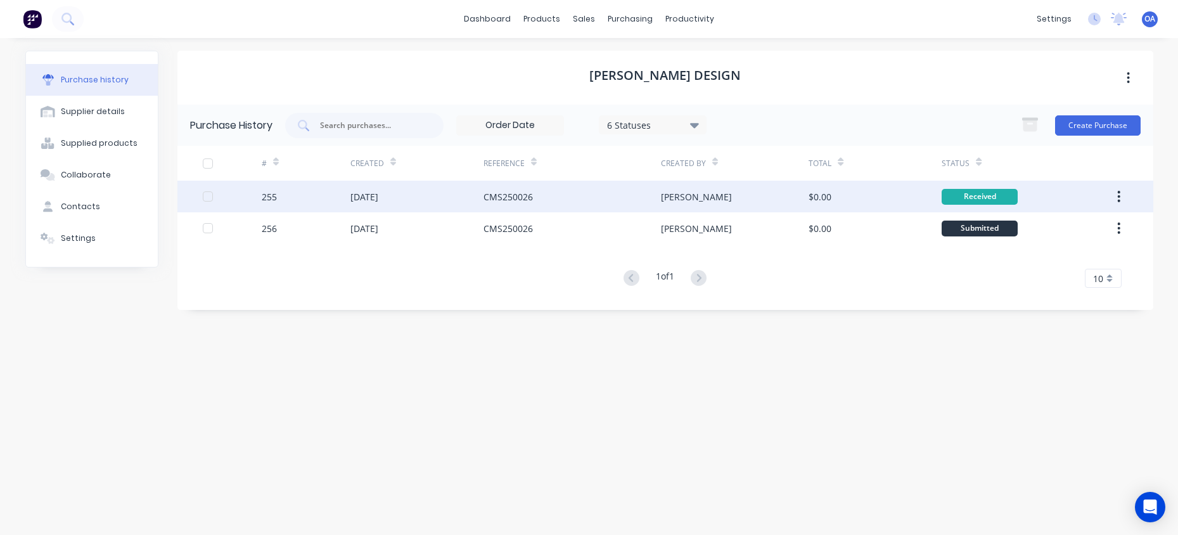
click at [264, 205] on div "255" at bounding box center [306, 197] width 89 height 32
type textarea "x"
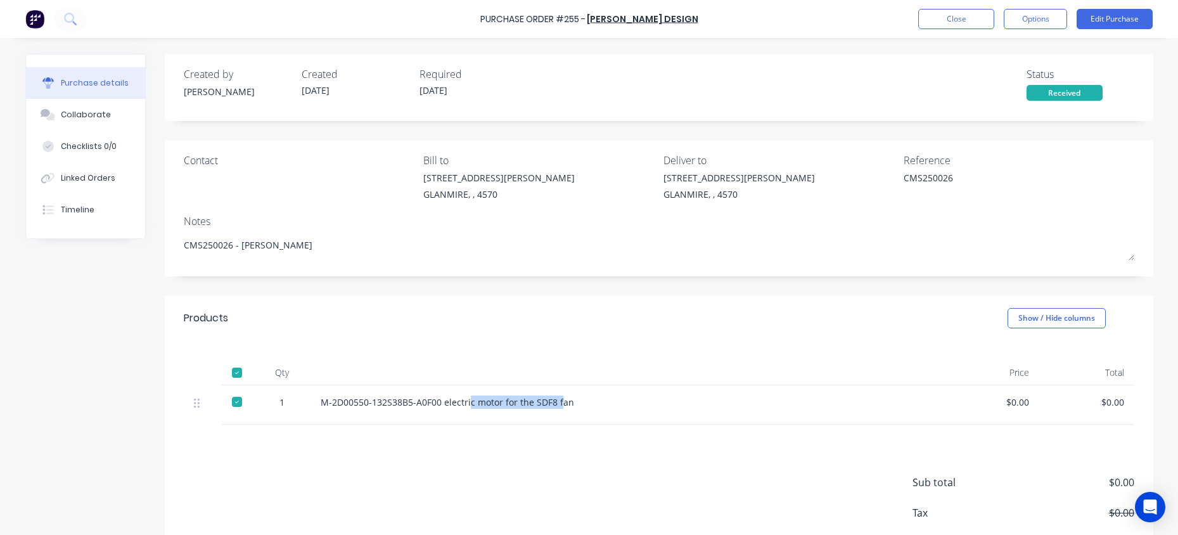
drag, startPoint x: 554, startPoint y: 402, endPoint x: 464, endPoint y: 398, distance: 90.7
click at [464, 398] on div "M-2D00550-132S38B5-A0F00 electric motor for the SDF8 fan" at bounding box center [627, 401] width 613 height 13
click at [447, 372] on div at bounding box center [627, 372] width 634 height 25
click at [72, 175] on div "Linked Orders" at bounding box center [88, 177] width 54 height 11
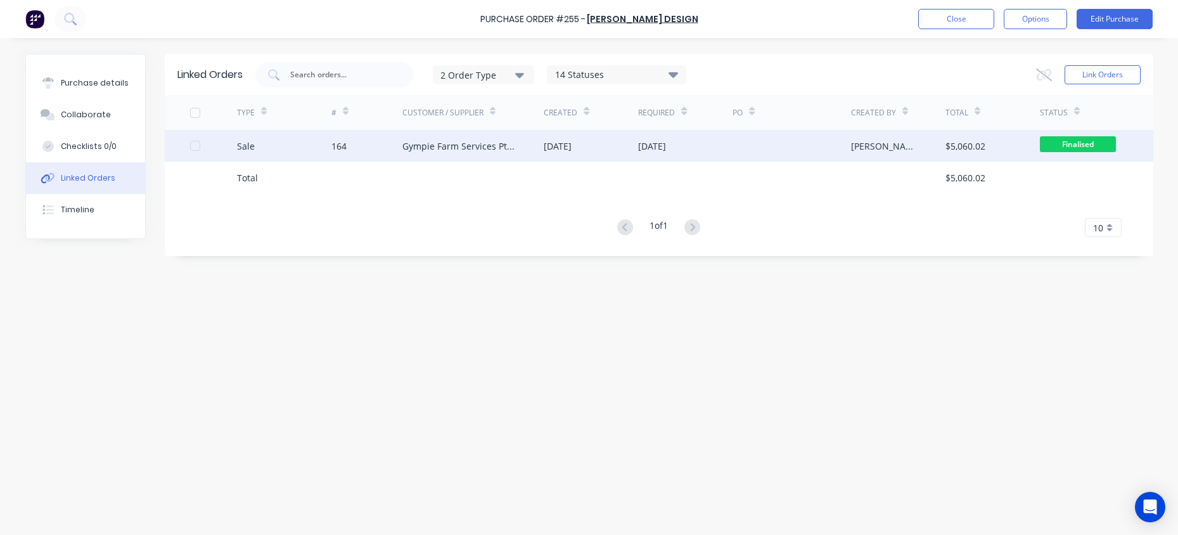
click at [246, 143] on div "Sale" at bounding box center [246, 145] width 18 height 13
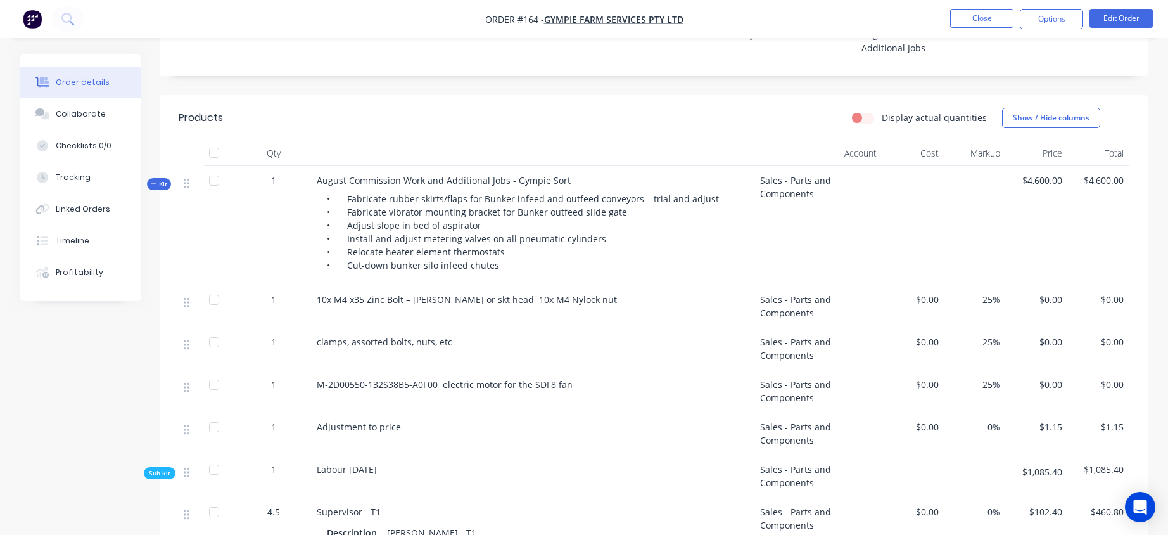
scroll to position [380, 0]
drag, startPoint x: 1030, startPoint y: 166, endPoint x: 1064, endPoint y: 163, distance: 34.3
click at [1064, 167] on div "$4,600.00" at bounding box center [1037, 226] width 62 height 119
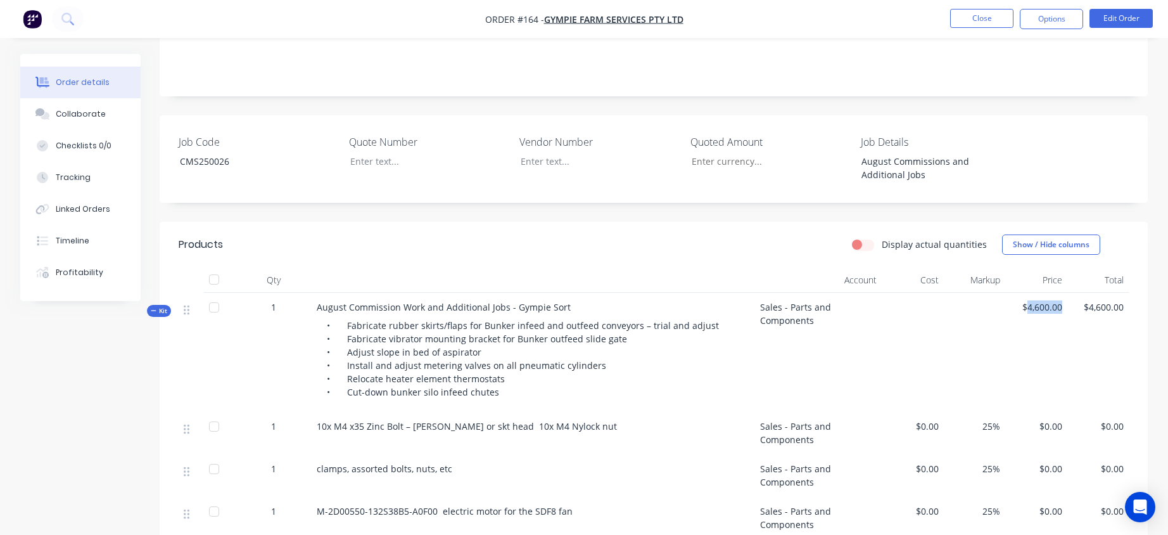
scroll to position [253, 0]
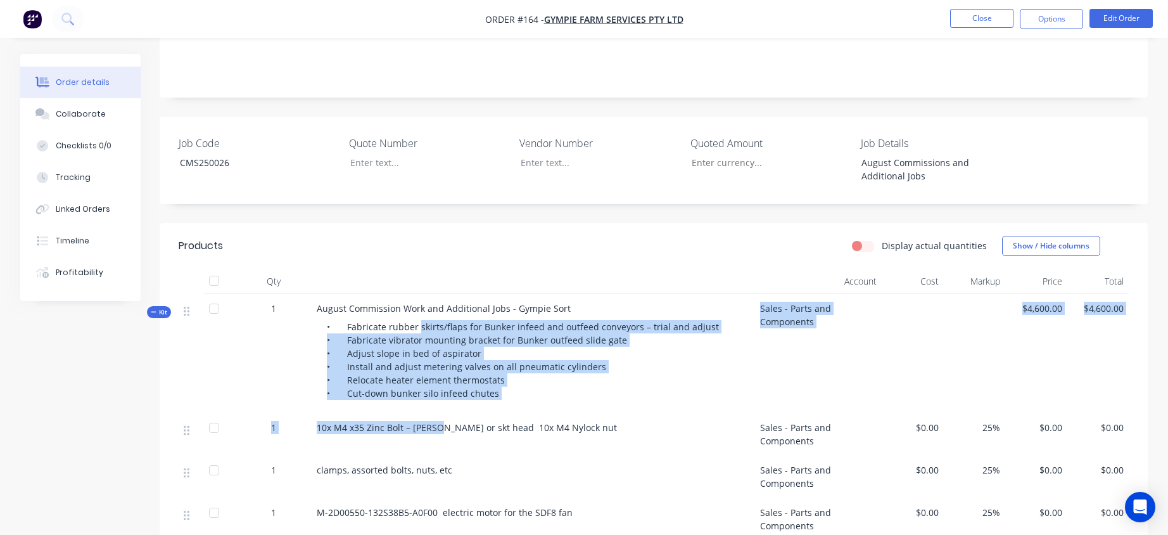
drag, startPoint x: 421, startPoint y: 307, endPoint x: 432, endPoint y: 402, distance: 95.7
click at [504, 381] on div "• Fabricate rubber skirts/flaps for Bunker infeed and outfeed conveyors – trial…" at bounding box center [533, 360] width 433 height 90
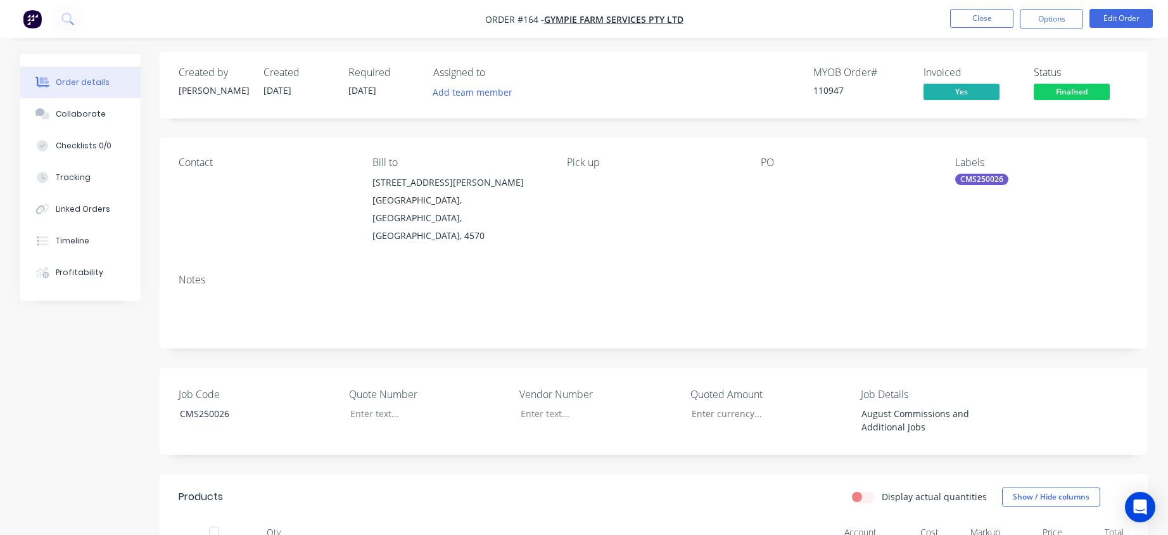
scroll to position [0, 0]
